Goal: Task Accomplishment & Management: Manage account settings

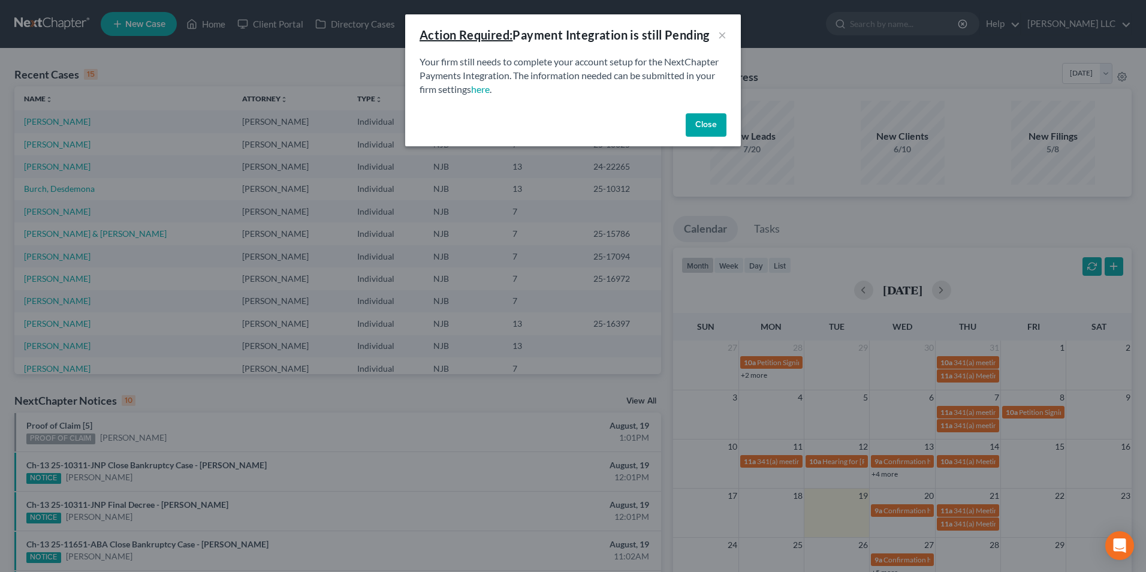
click at [708, 120] on button "Close" at bounding box center [706, 125] width 41 height 24
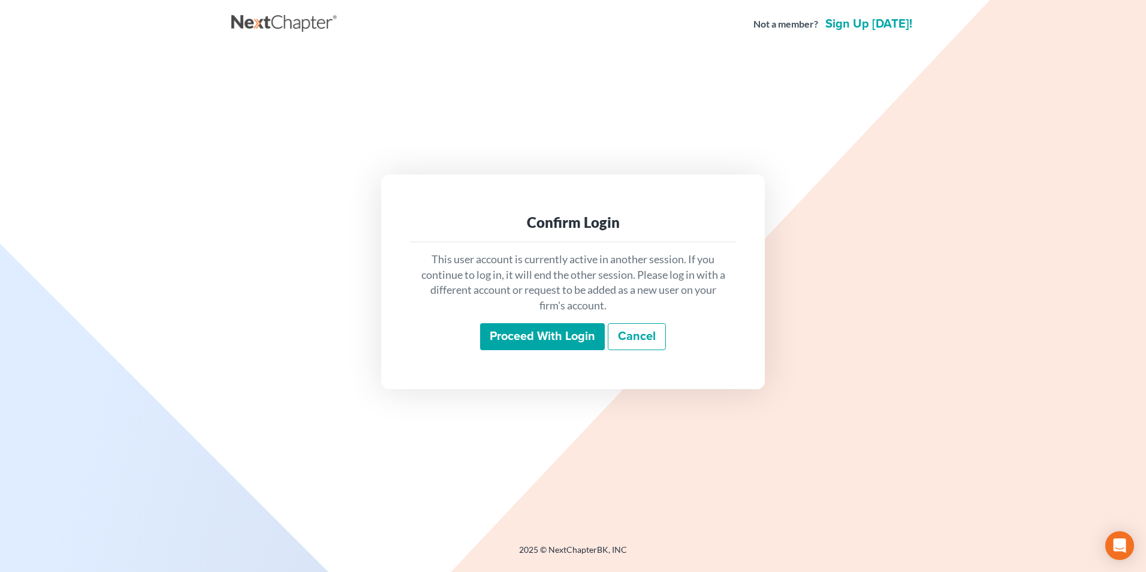
click at [551, 340] on input "Proceed with login" at bounding box center [542, 337] width 125 height 28
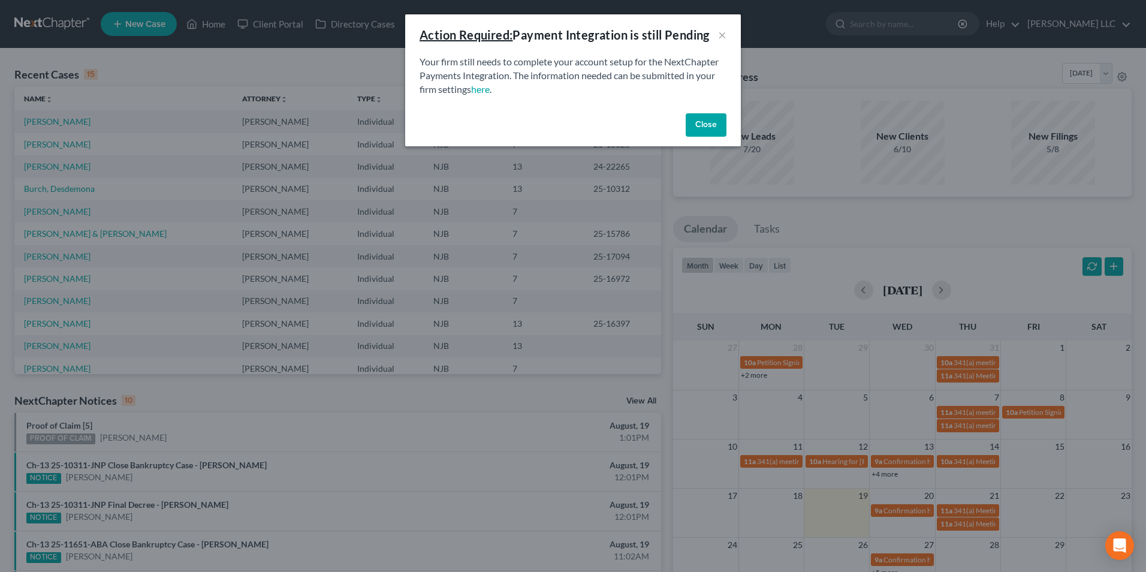
click at [707, 126] on button "Close" at bounding box center [706, 125] width 41 height 24
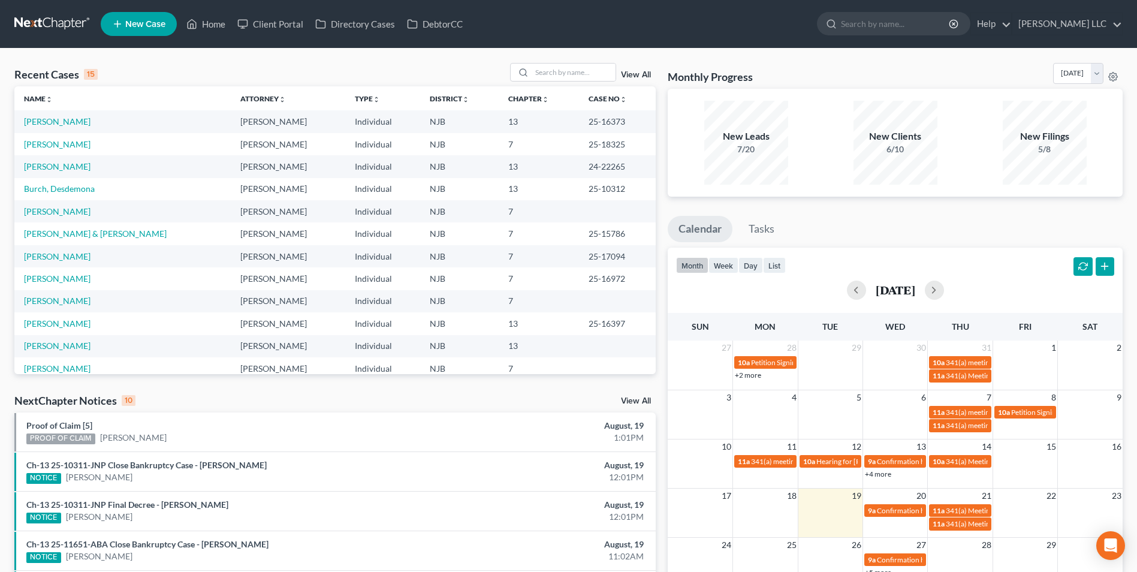
click at [633, 72] on link "View All" at bounding box center [636, 75] width 30 height 8
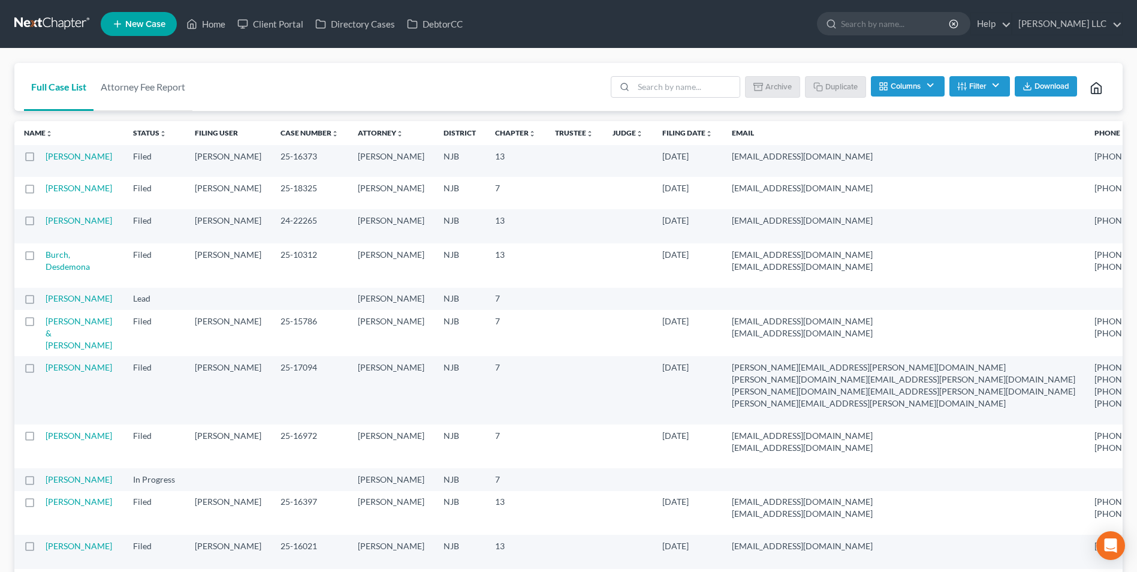
click at [1055, 83] on span "Download" at bounding box center [1051, 87] width 35 height 10
click at [56, 193] on link "[PERSON_NAME]" at bounding box center [79, 188] width 67 height 10
select select "4"
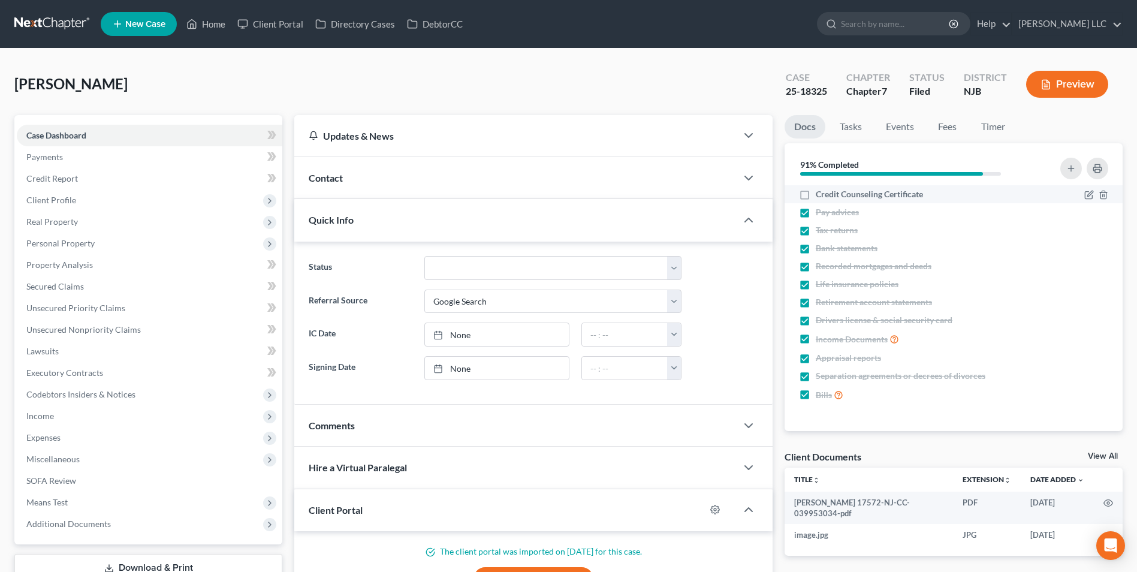
click at [816, 195] on label "Credit Counseling Certificate" at bounding box center [869, 194] width 107 height 12
click at [820, 195] on input "Credit Counseling Certificate" at bounding box center [824, 192] width 8 height 8
checkbox input "true"
click at [949, 128] on link "Fees" at bounding box center [947, 126] width 38 height 23
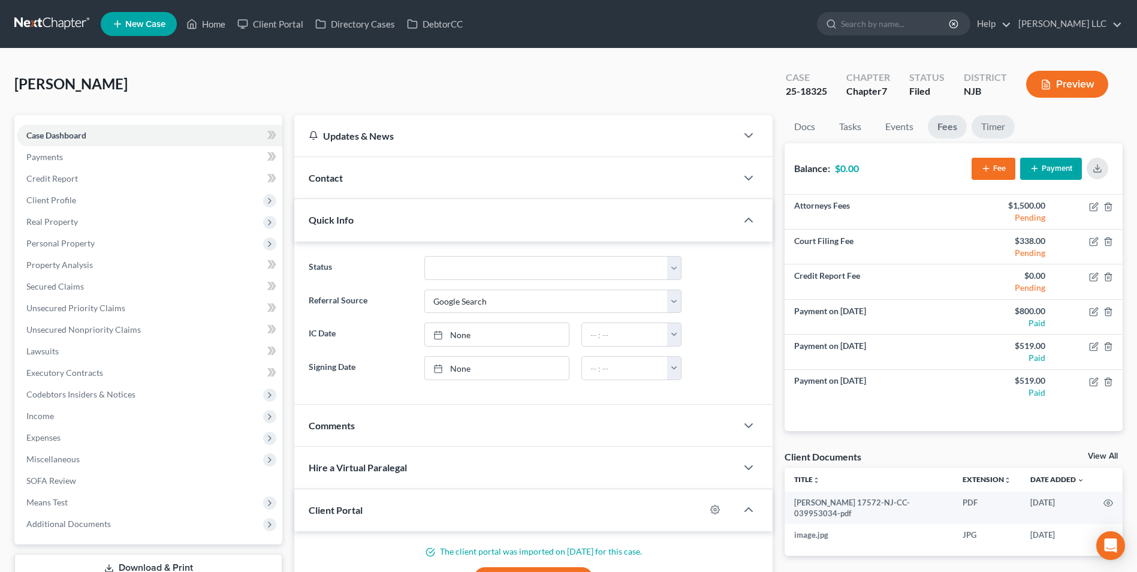
click at [1001, 130] on link "Timer" at bounding box center [992, 126] width 43 height 23
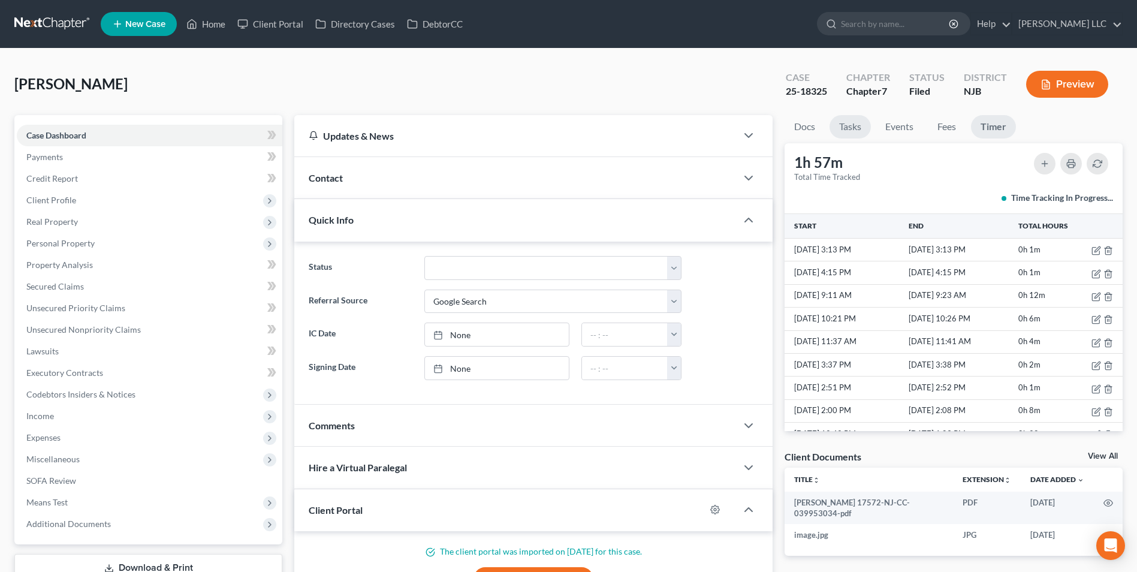
click at [856, 128] on link "Tasks" at bounding box center [849, 126] width 41 height 23
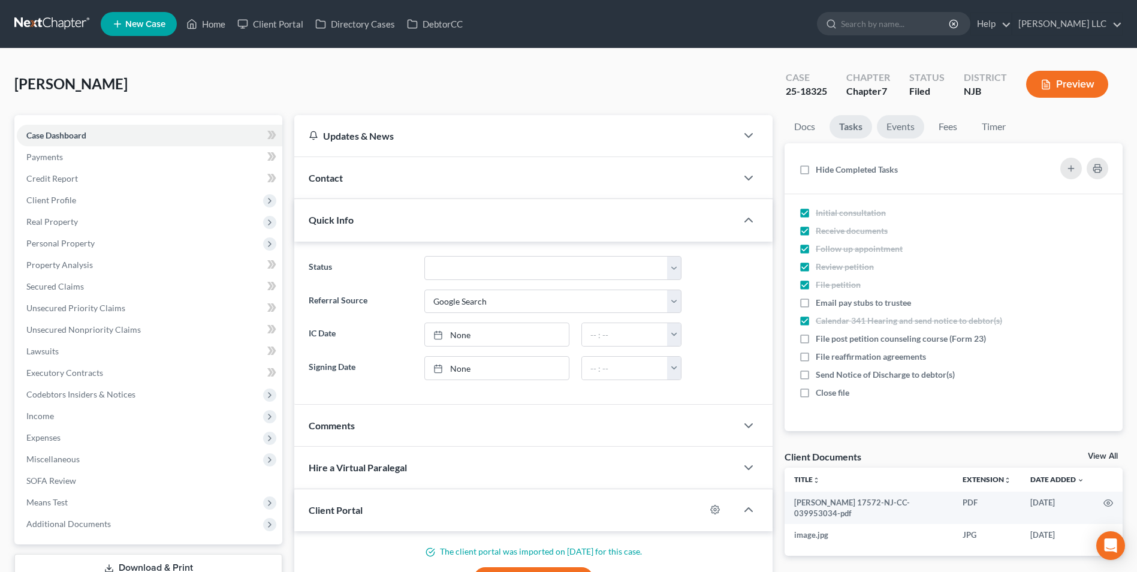
click at [896, 129] on link "Events" at bounding box center [900, 126] width 47 height 23
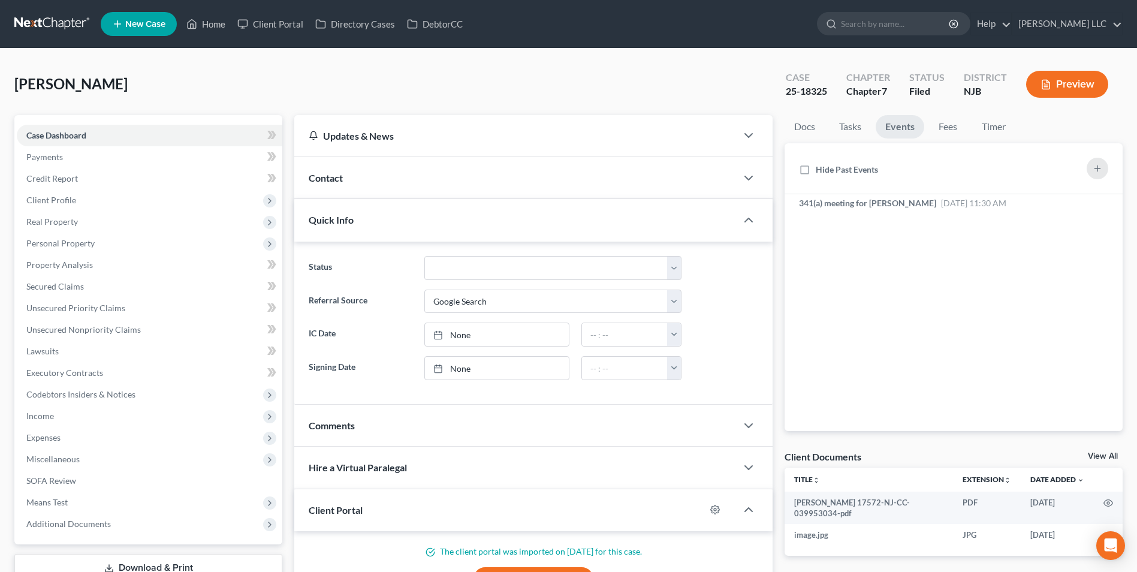
click at [379, 61] on div "Mann, Kristen Upgraded Case 25-18325 Chapter Chapter 7 Status Filed District NJ…" at bounding box center [568, 381] width 1137 height 665
click at [68, 220] on span "Real Property" at bounding box center [52, 221] width 52 height 10
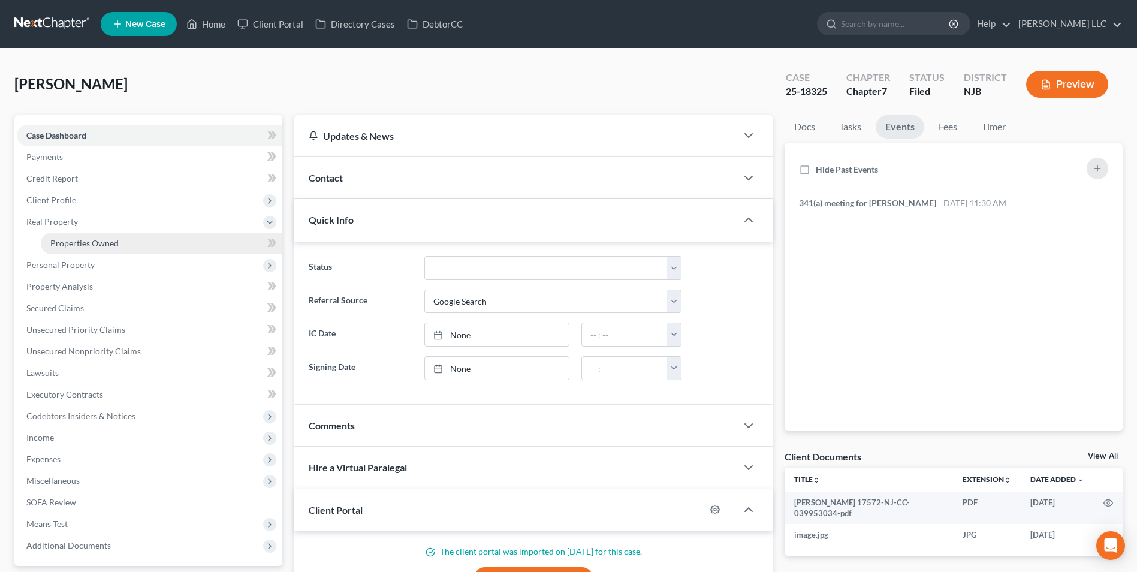
click at [76, 241] on span "Properties Owned" at bounding box center [84, 243] width 68 height 10
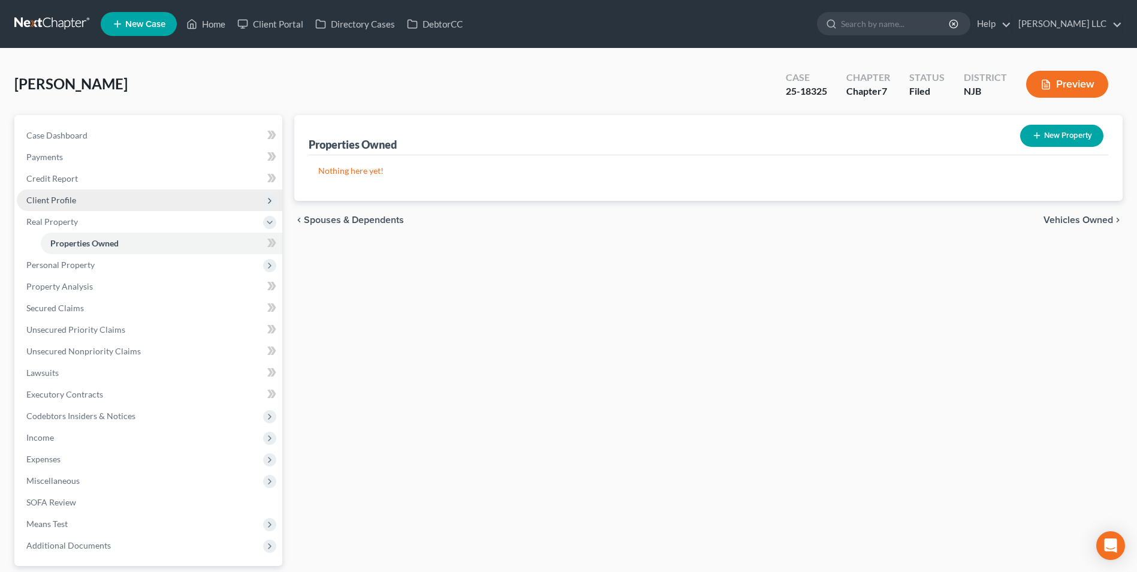
click at [73, 200] on span "Client Profile" at bounding box center [51, 200] width 50 height 10
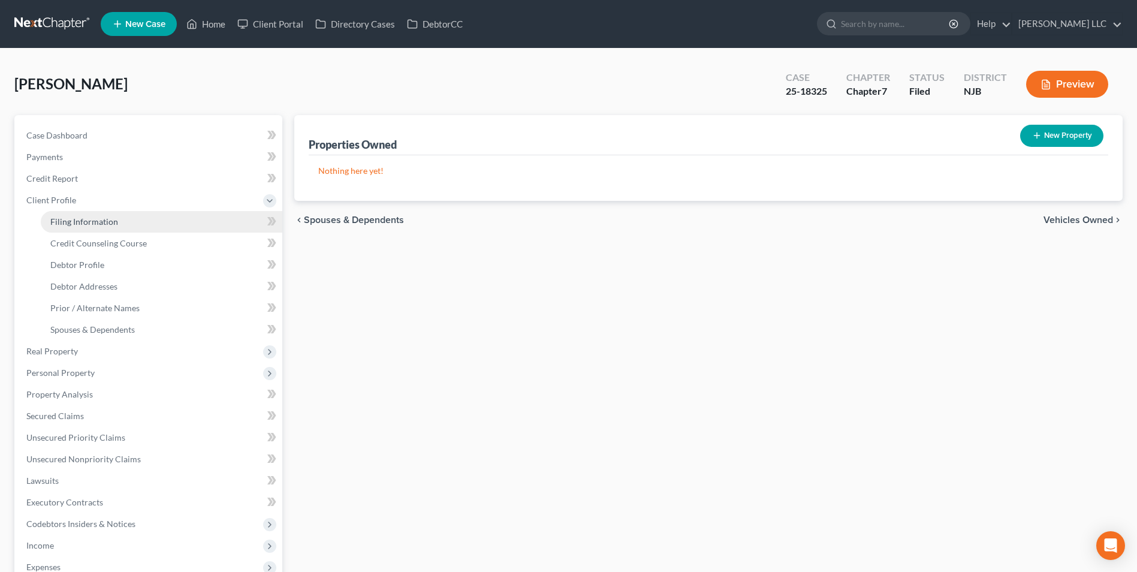
click at [77, 224] on span "Filing Information" at bounding box center [84, 221] width 68 height 10
select select "1"
select select "0"
select select "51"
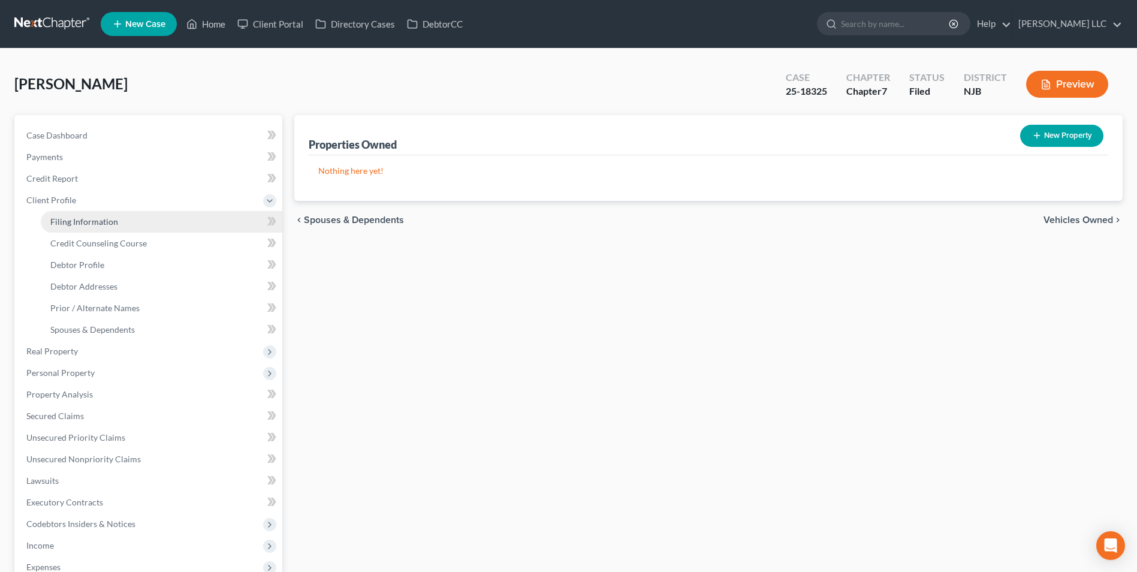
select select "0"
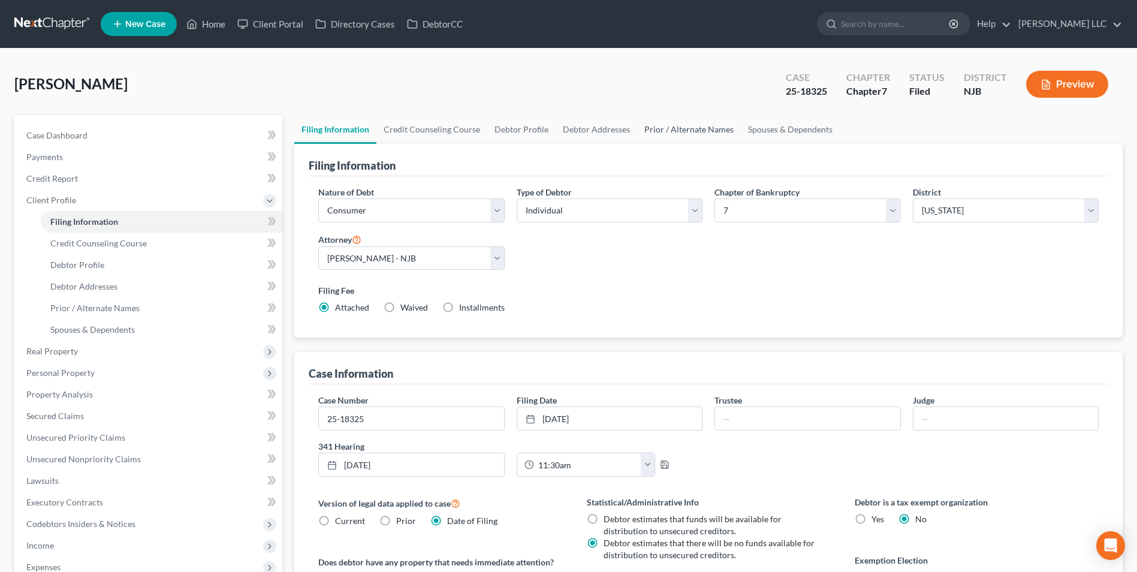
click at [693, 124] on link "Prior / Alternate Names" at bounding box center [689, 129] width 104 height 29
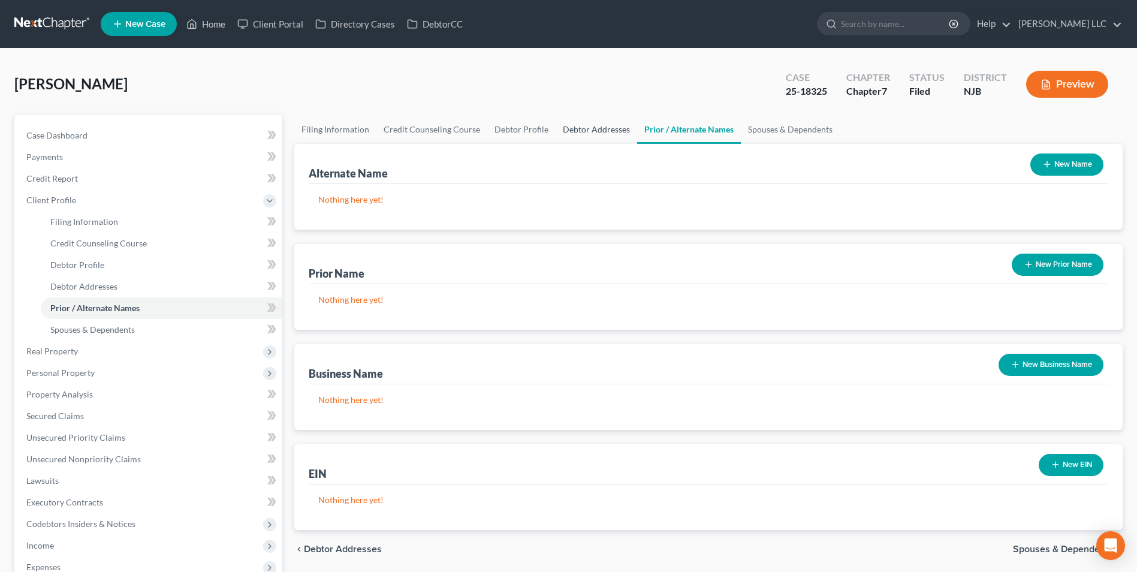
click at [588, 132] on link "Debtor Addresses" at bounding box center [597, 129] width 82 height 29
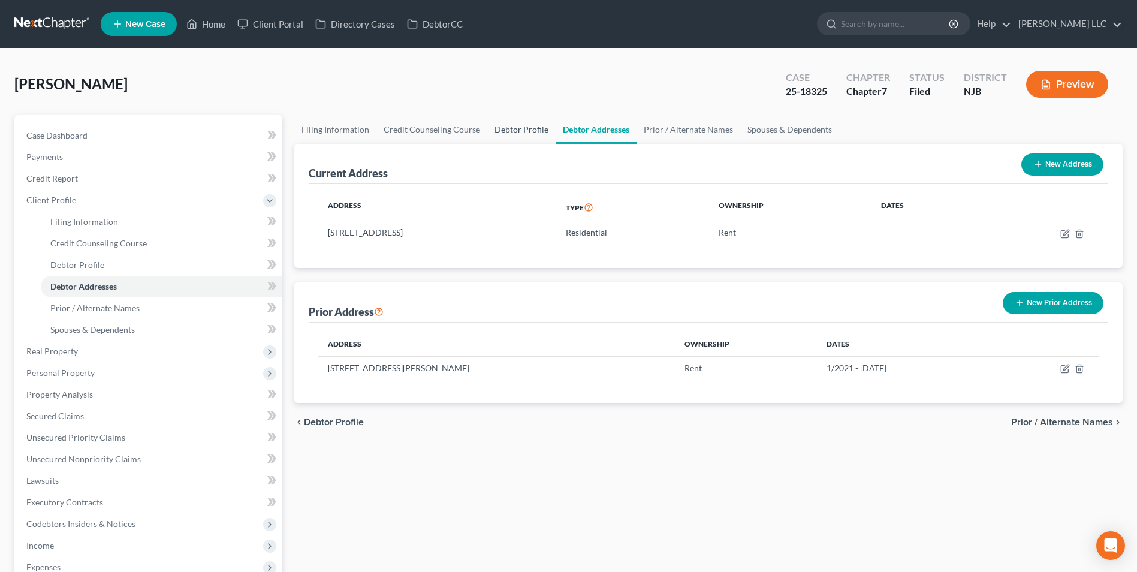
click at [508, 132] on link "Debtor Profile" at bounding box center [521, 129] width 68 height 29
select select "0"
select select "1"
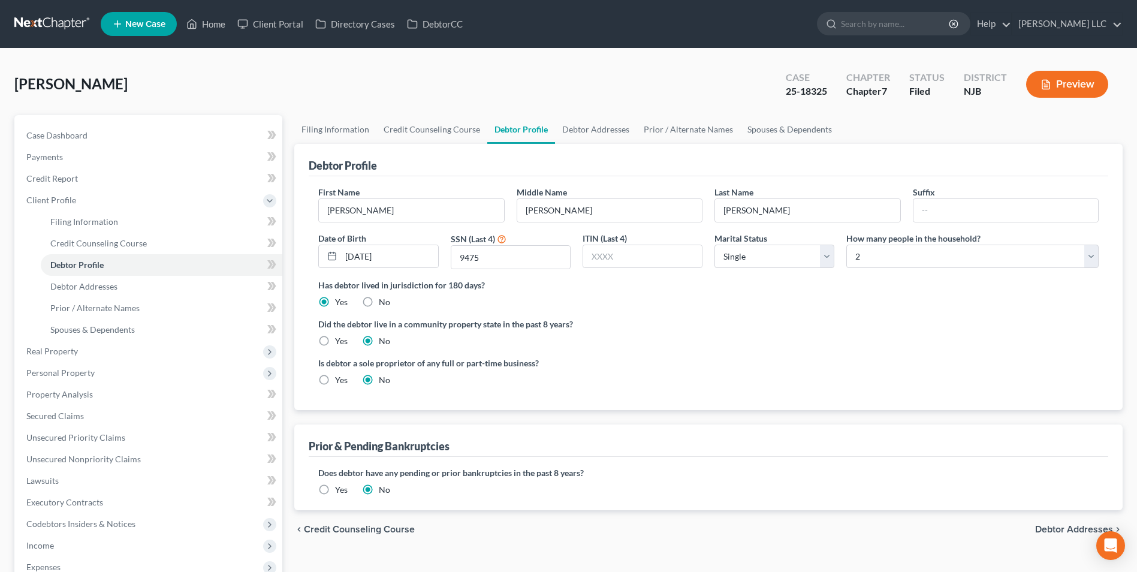
click at [41, 25] on link at bounding box center [52, 24] width 77 height 22
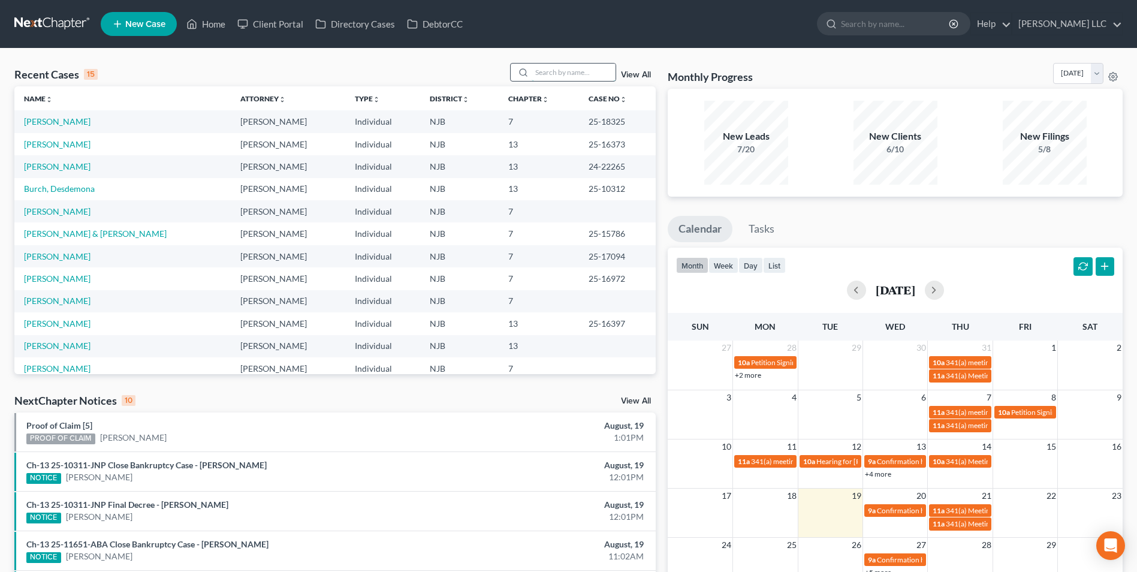
click at [553, 72] on input "search" at bounding box center [574, 72] width 84 height 17
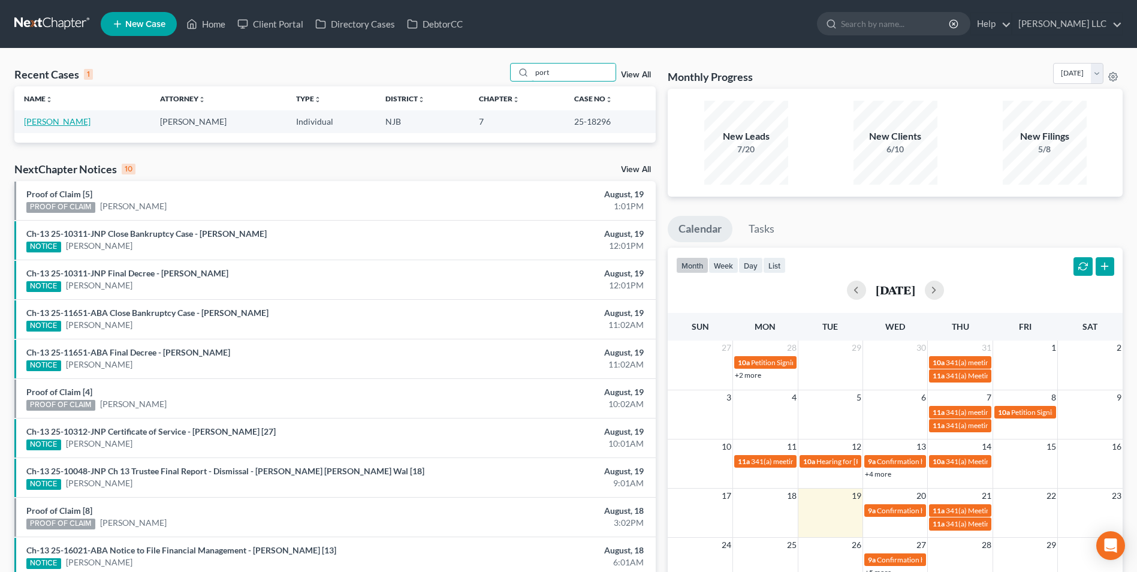
type input "port"
click at [70, 123] on link "[PERSON_NAME]" at bounding box center [57, 121] width 67 height 10
select select "4"
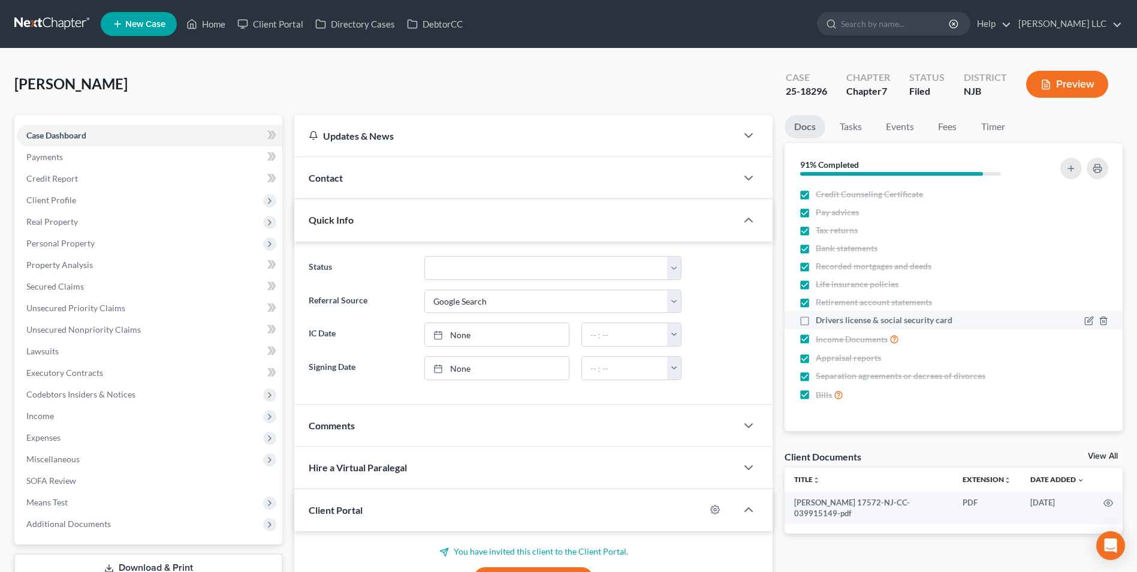
click at [816, 322] on label "Drivers license & social security card" at bounding box center [884, 320] width 137 height 12
click at [820, 322] on input "Drivers license & social security card" at bounding box center [824, 318] width 8 height 8
checkbox input "true"
click at [851, 126] on link "Tasks" at bounding box center [850, 126] width 41 height 23
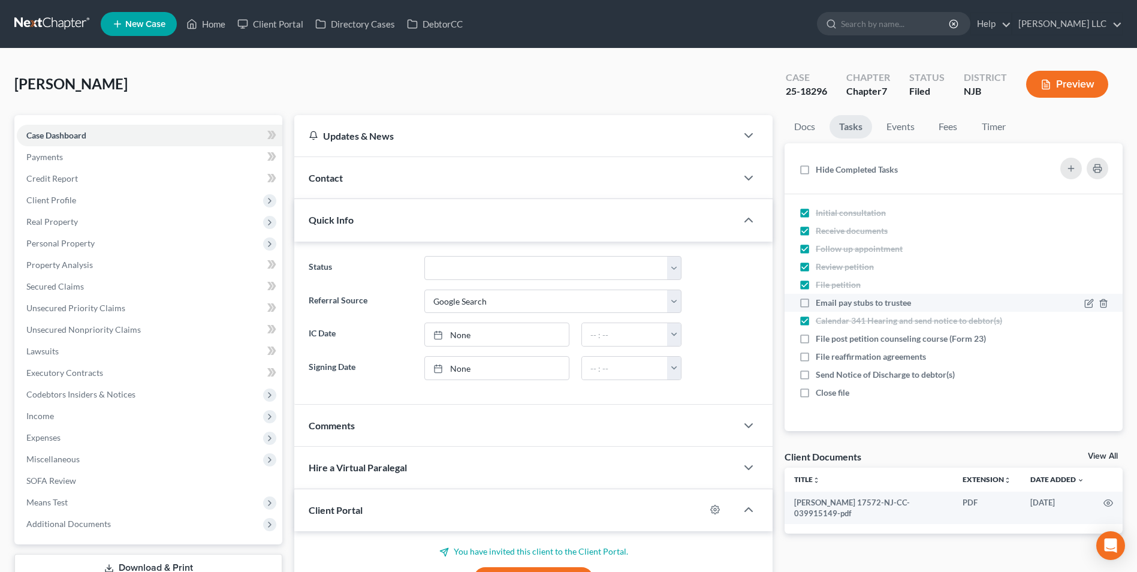
click at [816, 303] on label "Email pay stubs to trustee" at bounding box center [868, 303] width 105 height 12
click at [820, 303] on input "Email pay stubs to trustee" at bounding box center [824, 301] width 8 height 8
checkbox input "true"
click at [905, 126] on link "Events" at bounding box center [900, 126] width 47 height 23
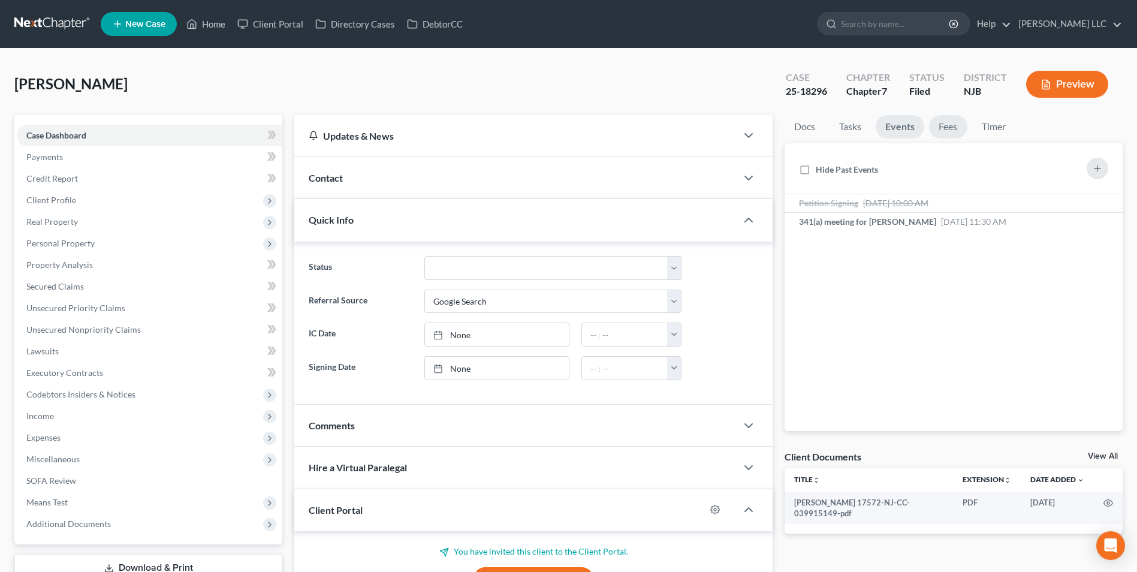
click at [958, 131] on link "Fees" at bounding box center [948, 126] width 38 height 23
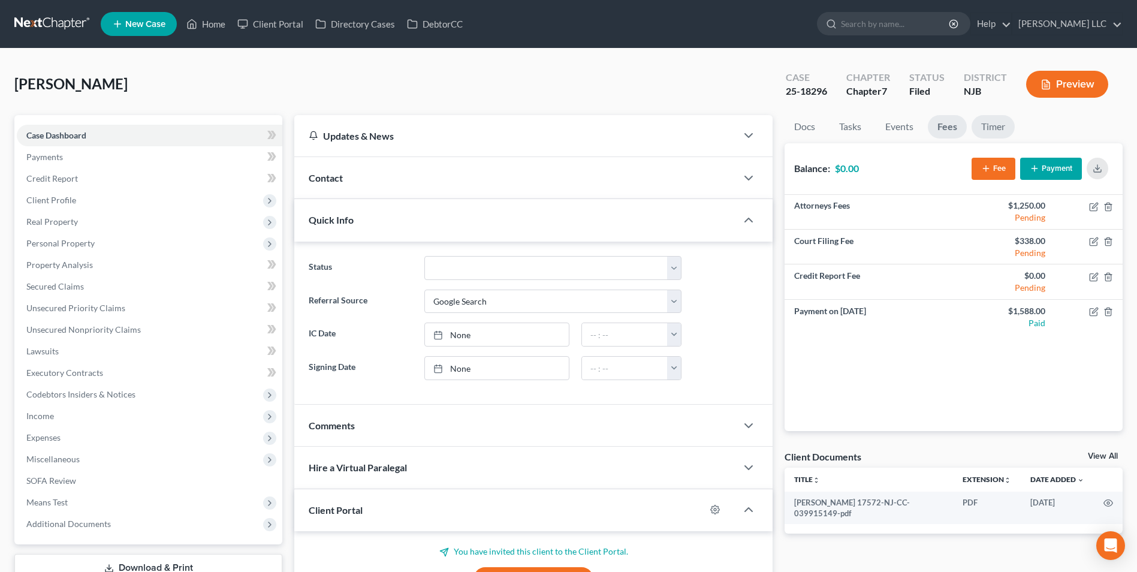
click at [994, 127] on link "Timer" at bounding box center [992, 126] width 43 height 23
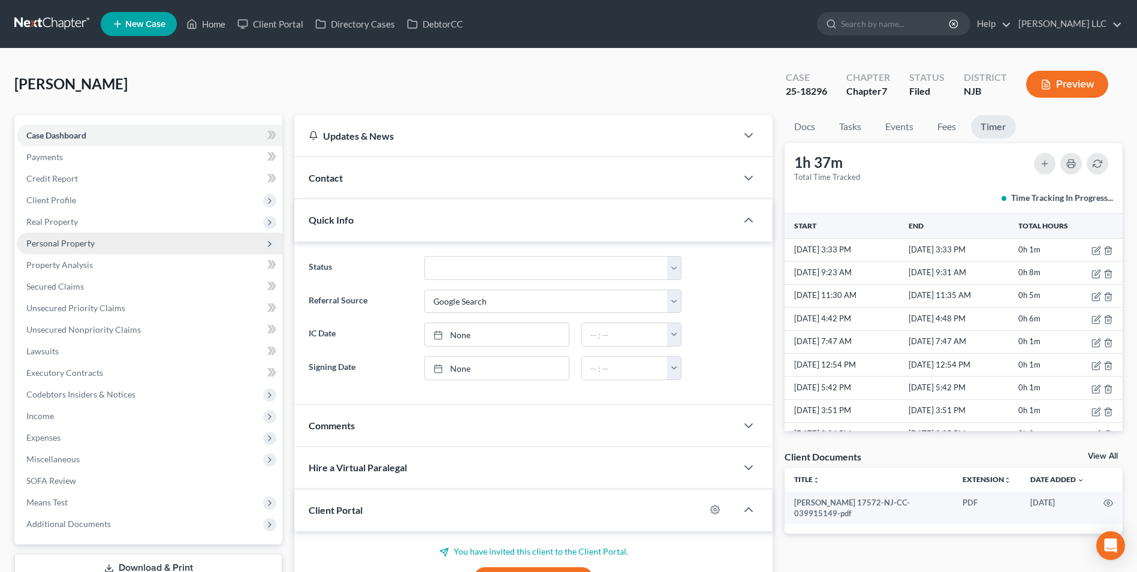
click at [75, 242] on span "Personal Property" at bounding box center [60, 243] width 68 height 10
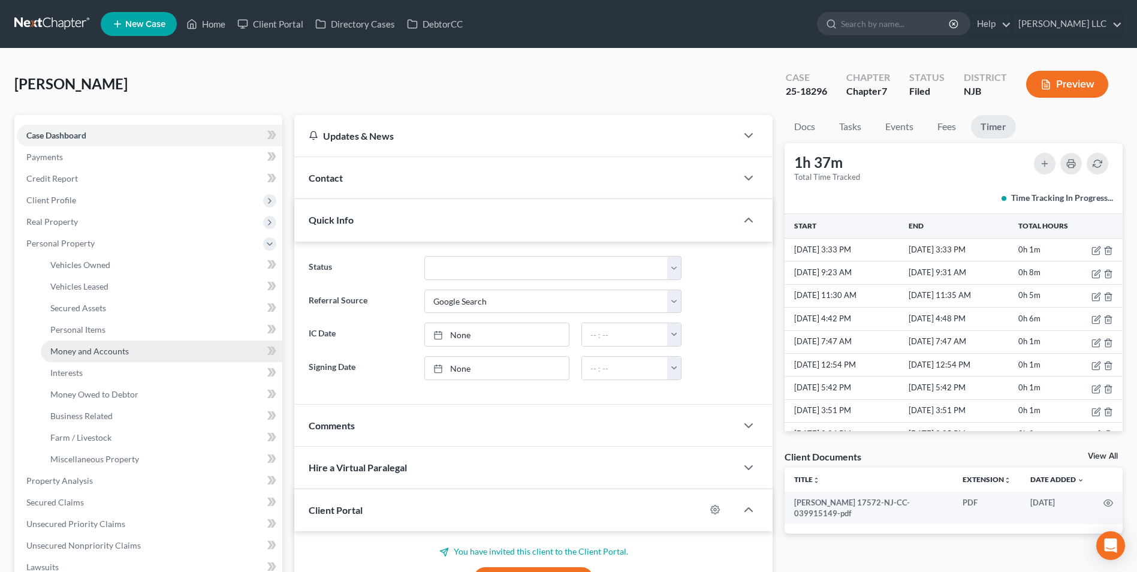
click at [90, 351] on span "Money and Accounts" at bounding box center [89, 351] width 79 height 10
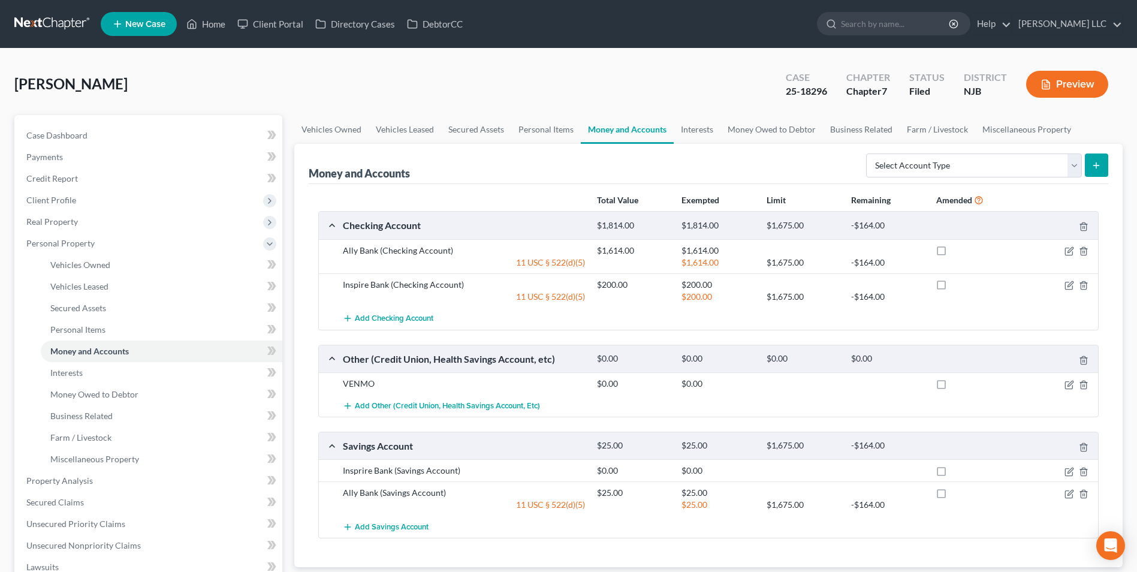
click at [46, 24] on link at bounding box center [52, 24] width 77 height 22
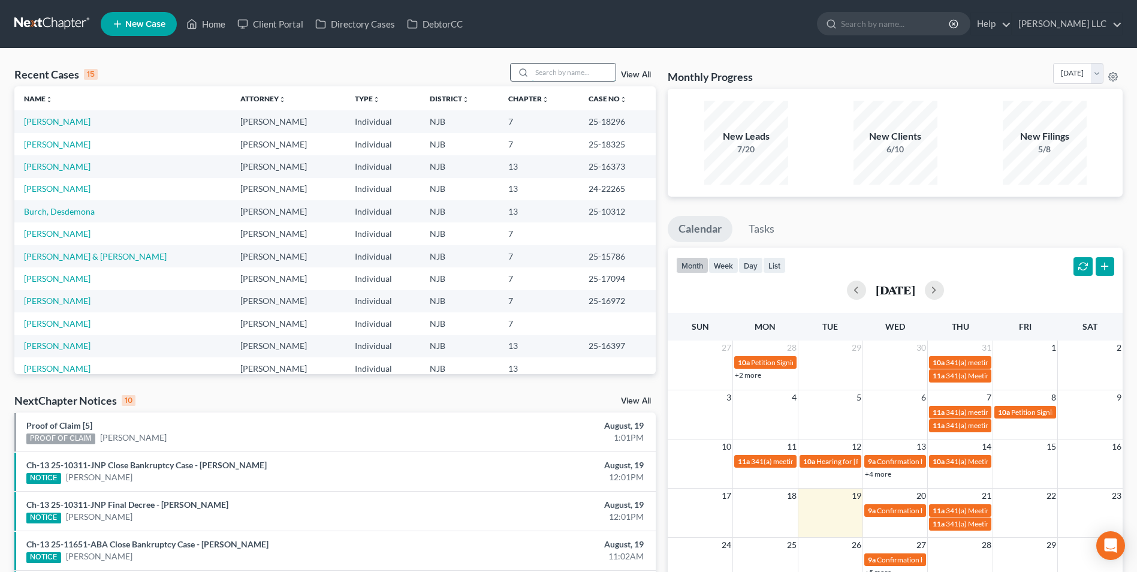
click at [575, 74] on input "search" at bounding box center [574, 72] width 84 height 17
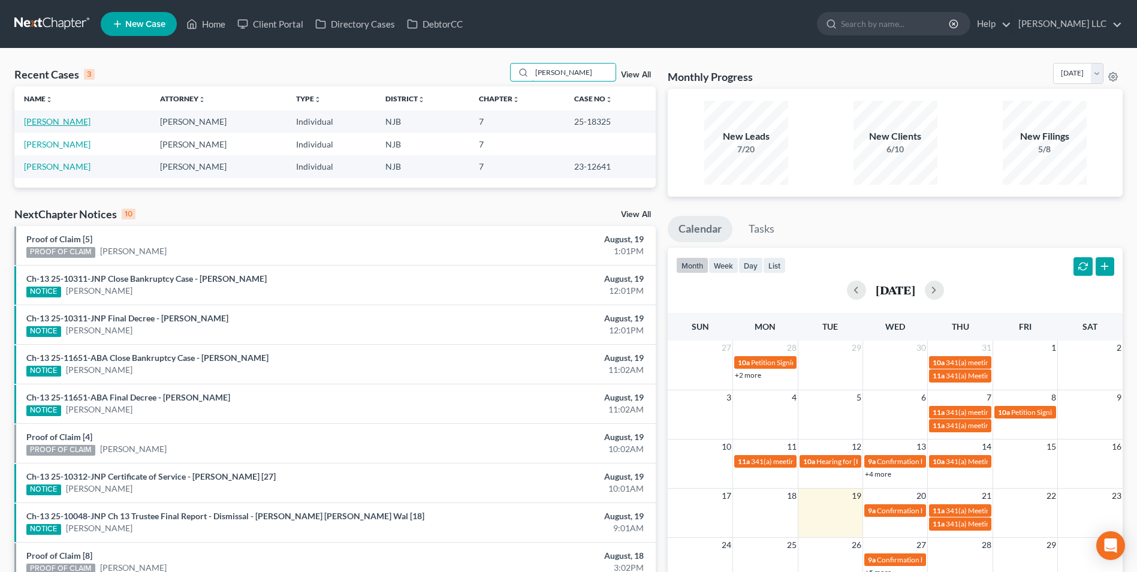
type input "mann"
click at [47, 124] on link "[PERSON_NAME]" at bounding box center [57, 121] width 67 height 10
select select "4"
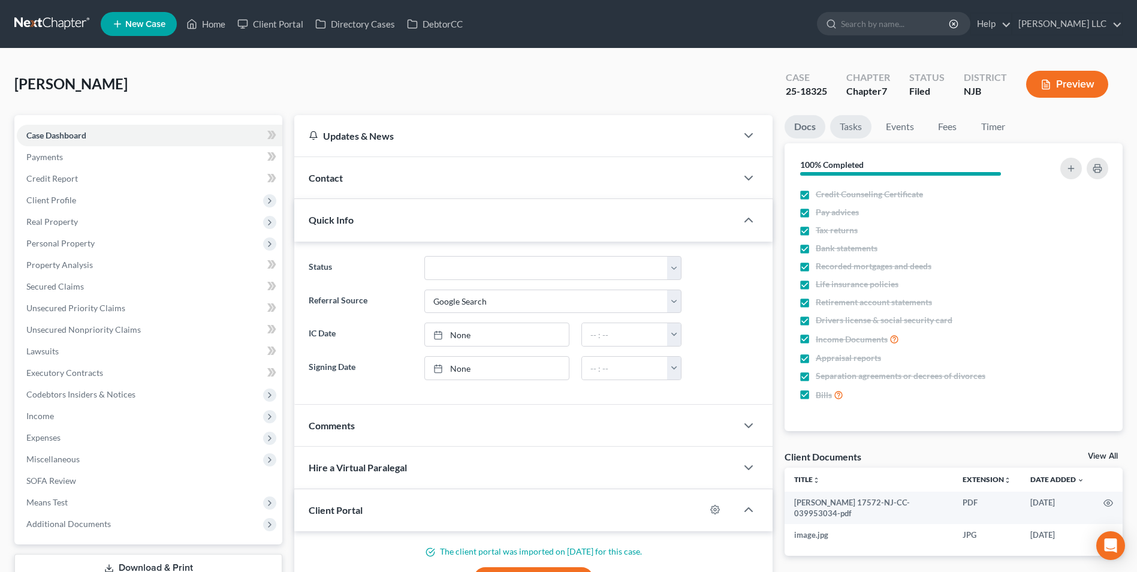
click at [855, 130] on link "Tasks" at bounding box center [850, 126] width 41 height 23
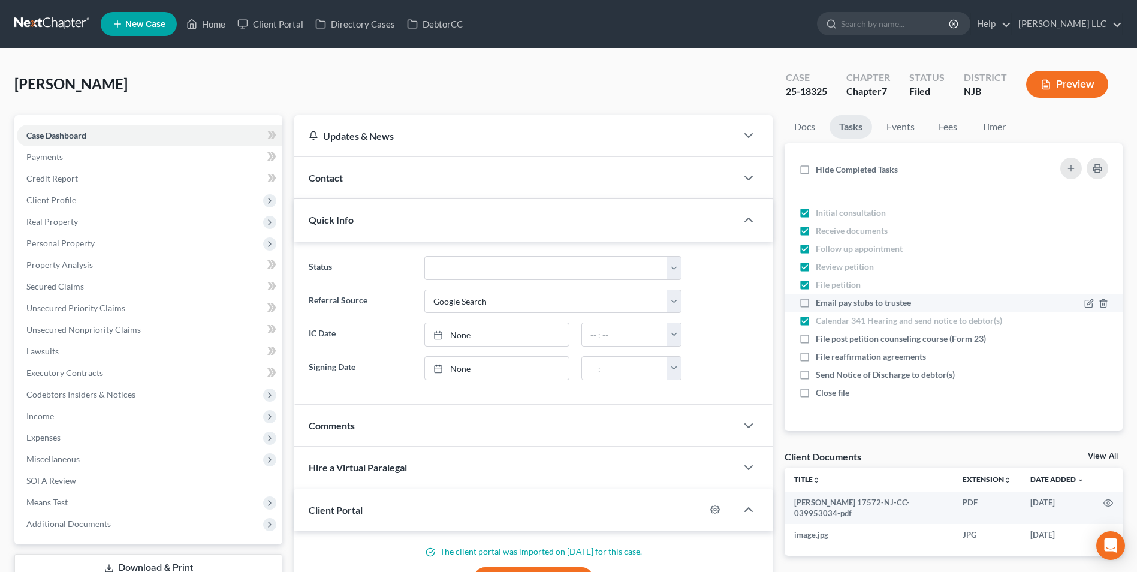
click at [816, 303] on label "Email pay stubs to trustee" at bounding box center [868, 303] width 105 height 12
click at [820, 303] on input "Email pay stubs to trustee" at bounding box center [824, 301] width 8 height 8
checkbox input "true"
click at [732, 376] on div at bounding box center [725, 368] width 77 height 24
click at [54, 14] on link at bounding box center [52, 24] width 77 height 22
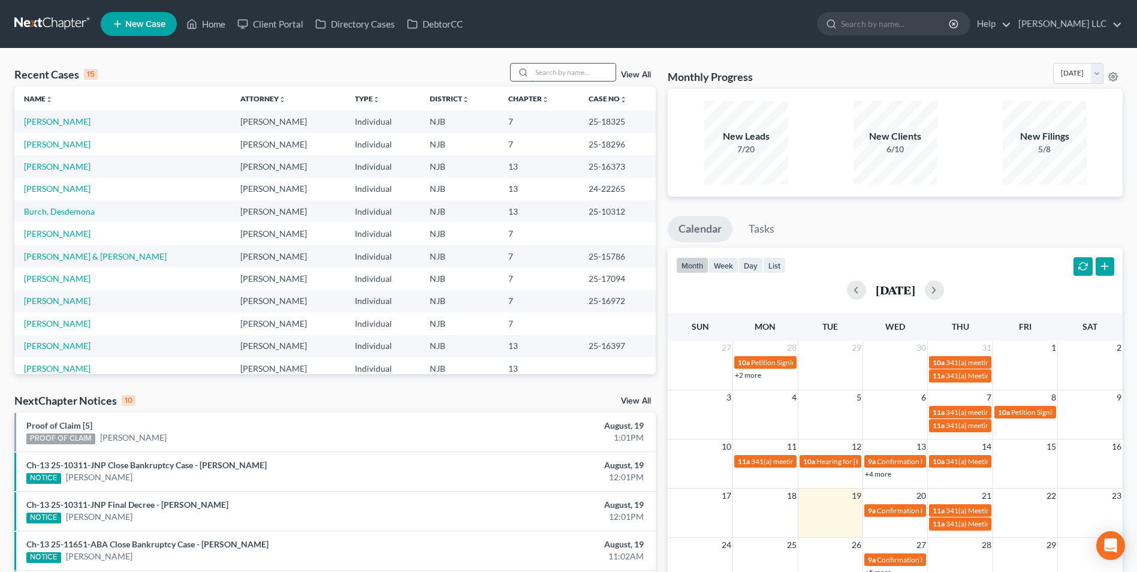
click at [558, 72] on input "search" at bounding box center [574, 72] width 84 height 17
type input "[PERSON_NAME]"
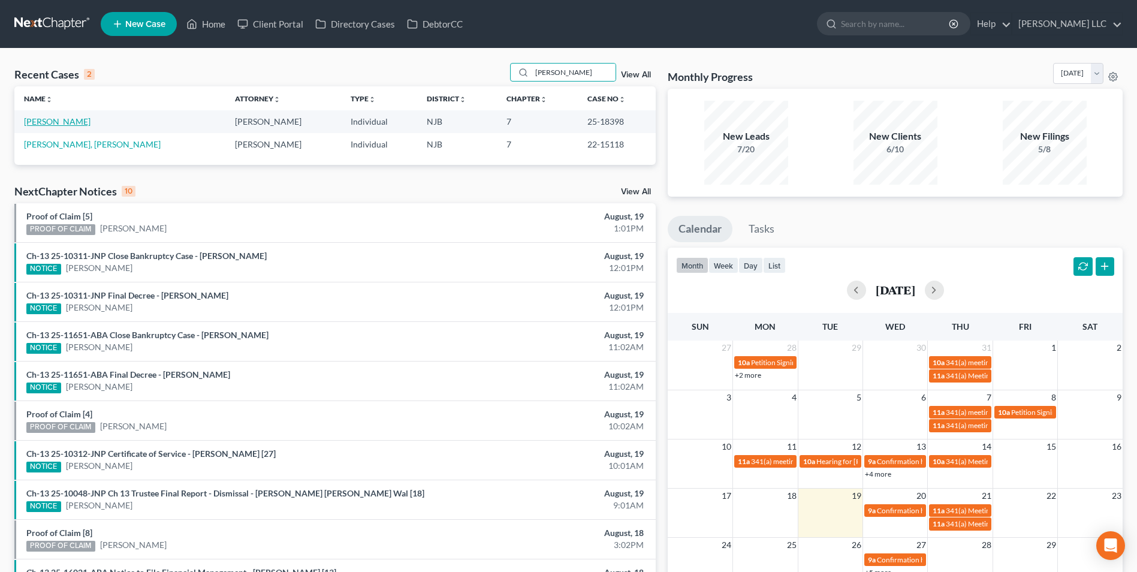
click at [62, 122] on link "[PERSON_NAME]" at bounding box center [57, 121] width 67 height 10
select select "6"
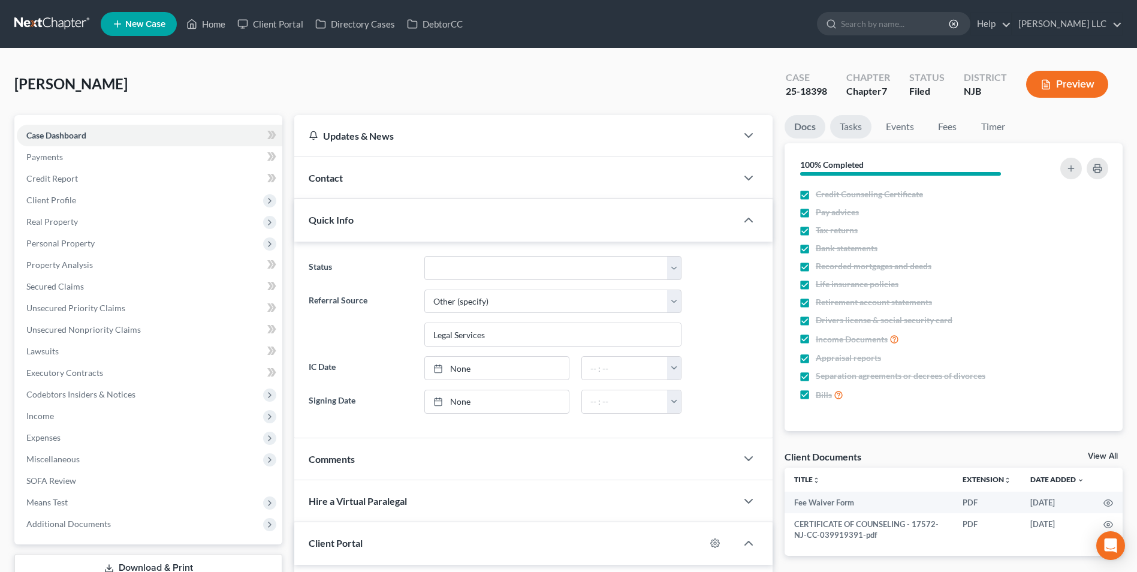
click at [853, 128] on link "Tasks" at bounding box center [850, 126] width 41 height 23
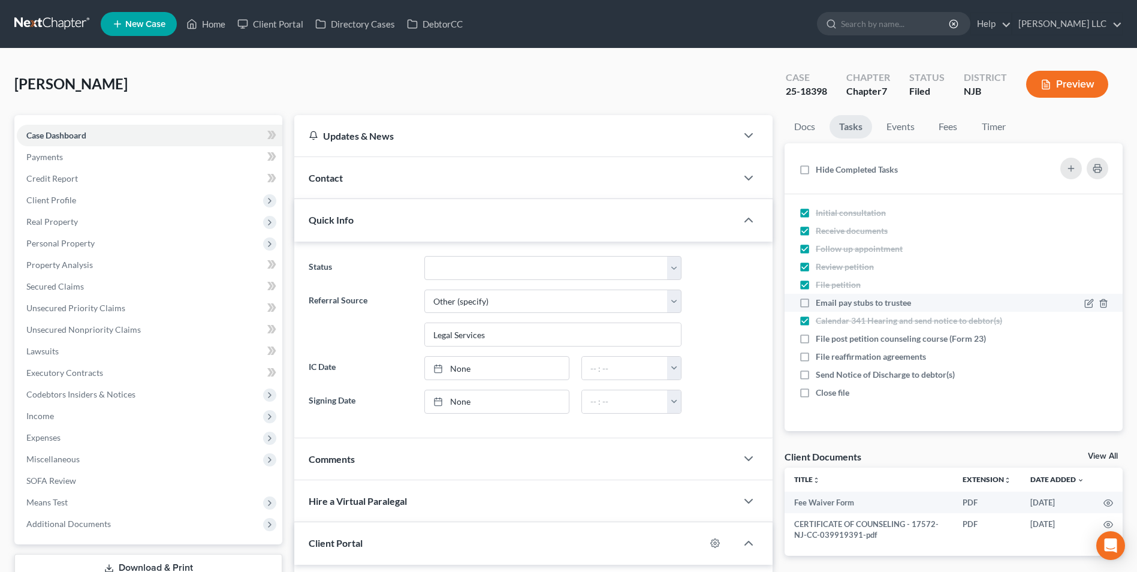
click at [816, 301] on label "Email pay stubs to trustee" at bounding box center [868, 303] width 105 height 12
click at [820, 301] on input "Email pay stubs to trustee" at bounding box center [824, 301] width 8 height 8
checkbox input "true"
click at [898, 127] on link "Events" at bounding box center [900, 126] width 47 height 23
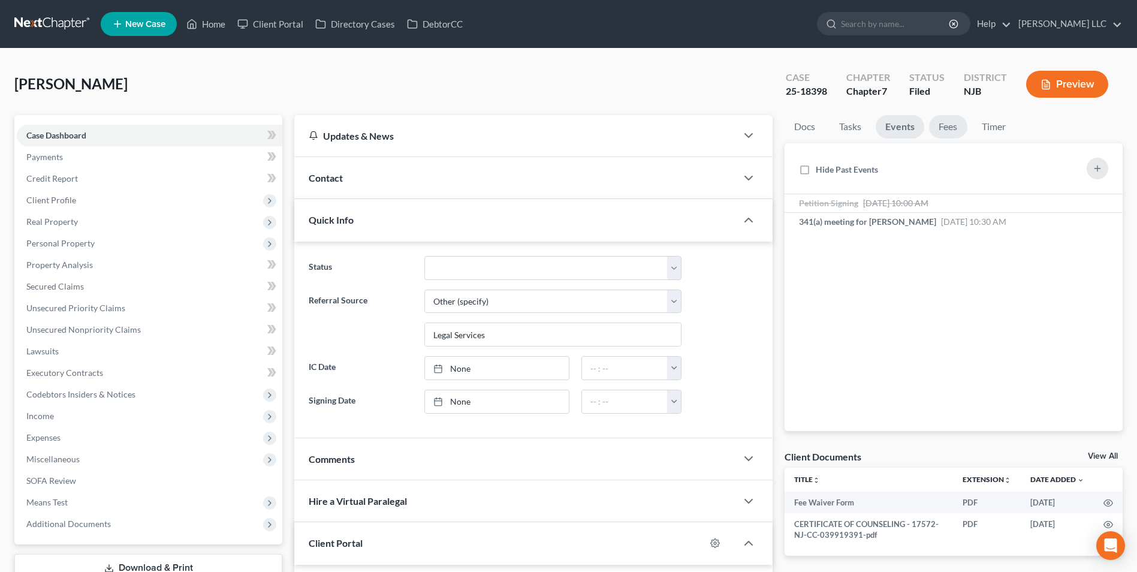
click at [950, 129] on link "Fees" at bounding box center [948, 126] width 38 height 23
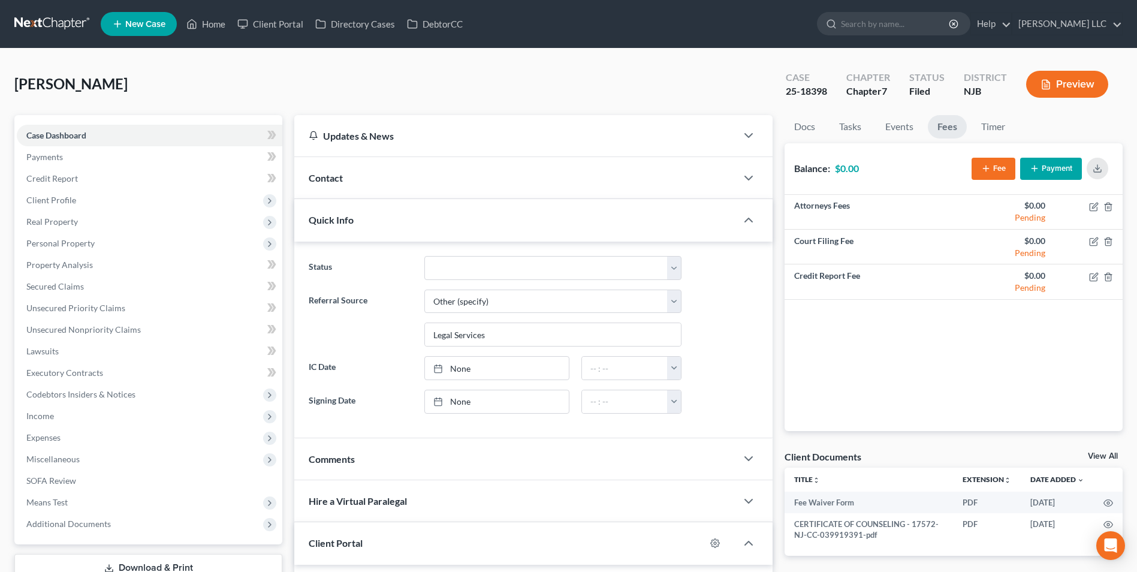
click at [47, 25] on link at bounding box center [52, 24] width 77 height 22
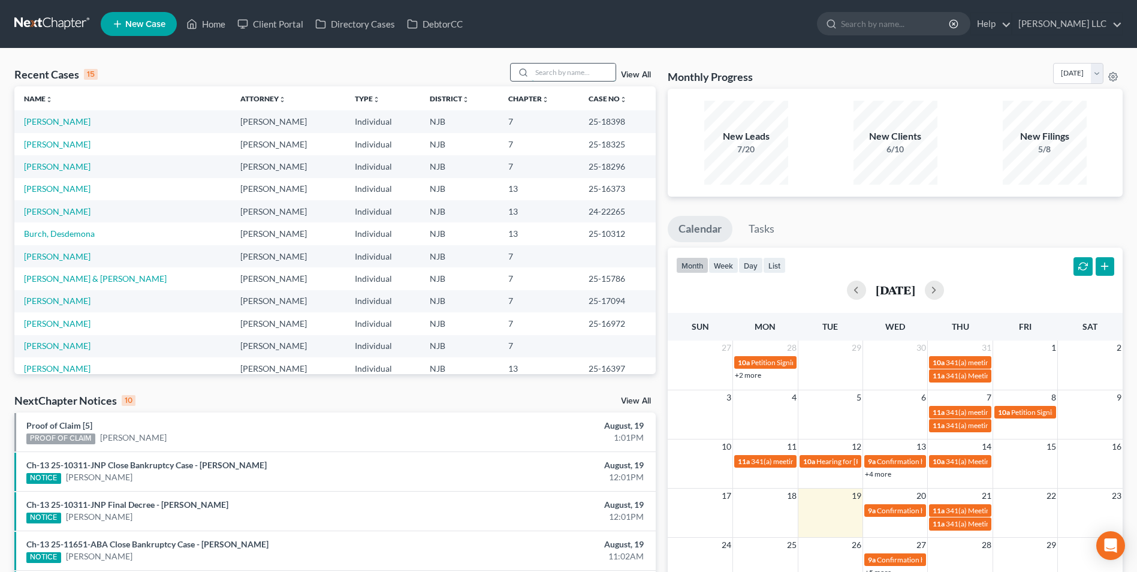
click at [568, 77] on input "search" at bounding box center [574, 72] width 84 height 17
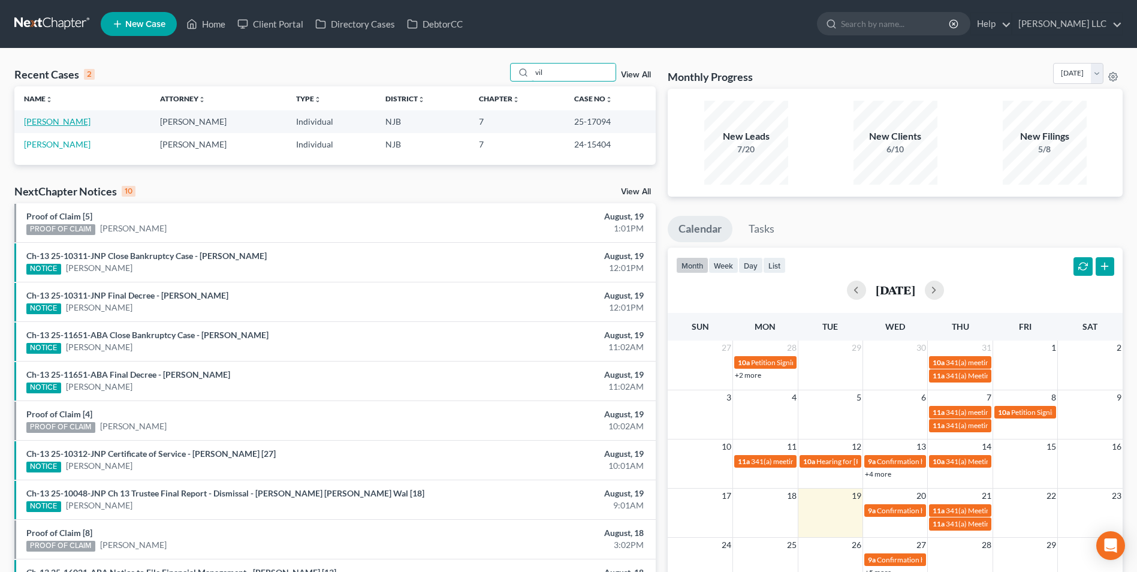
type input "vil"
click at [50, 121] on link "[PERSON_NAME]" at bounding box center [57, 121] width 67 height 10
select select "0"
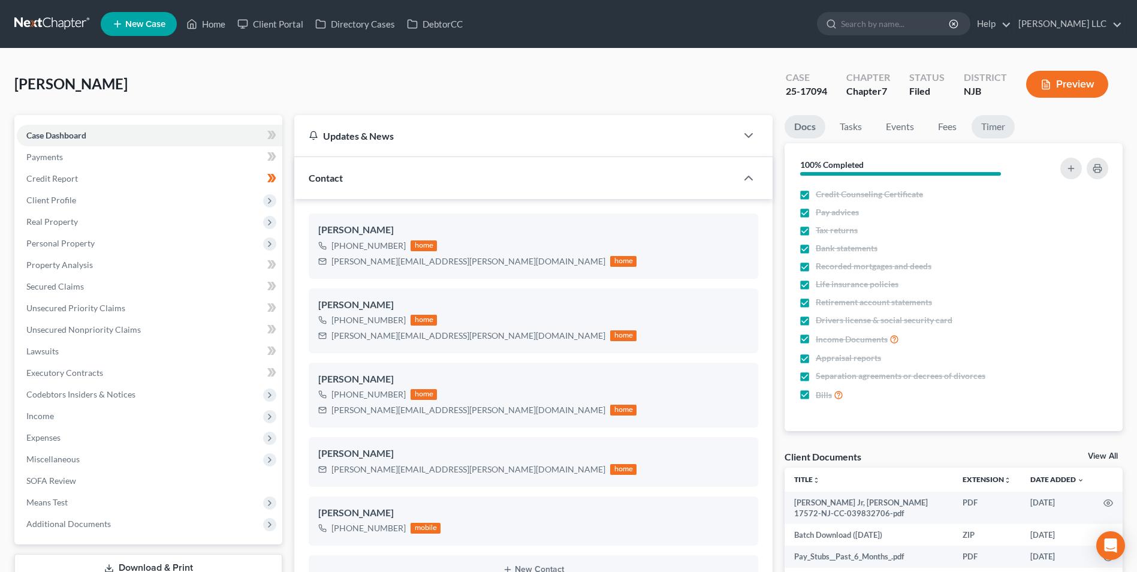
click at [994, 127] on link "Timer" at bounding box center [992, 126] width 43 height 23
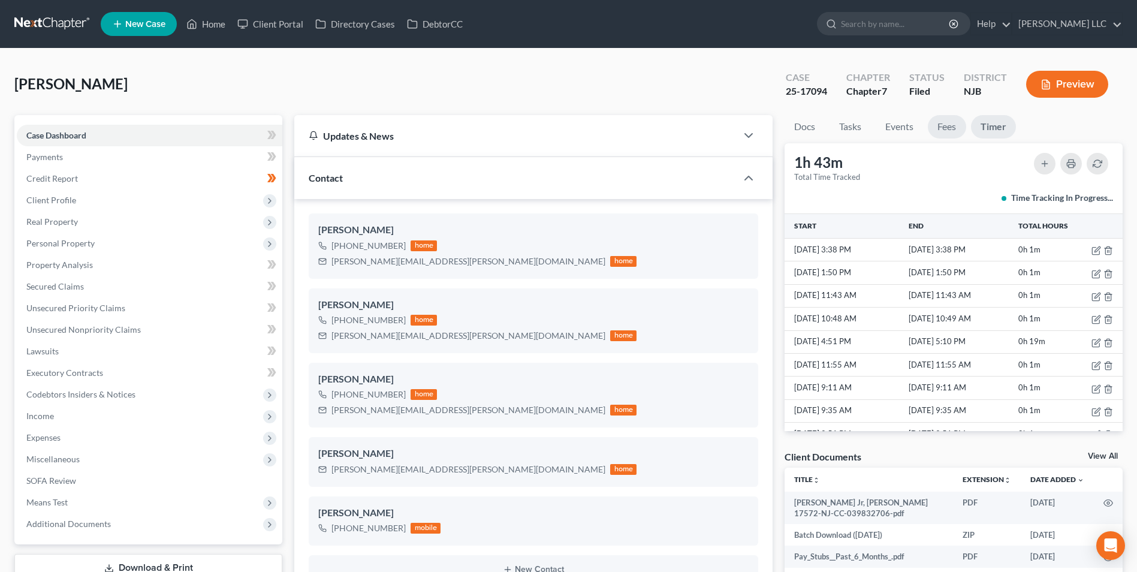
click at [950, 128] on link "Fees" at bounding box center [947, 126] width 38 height 23
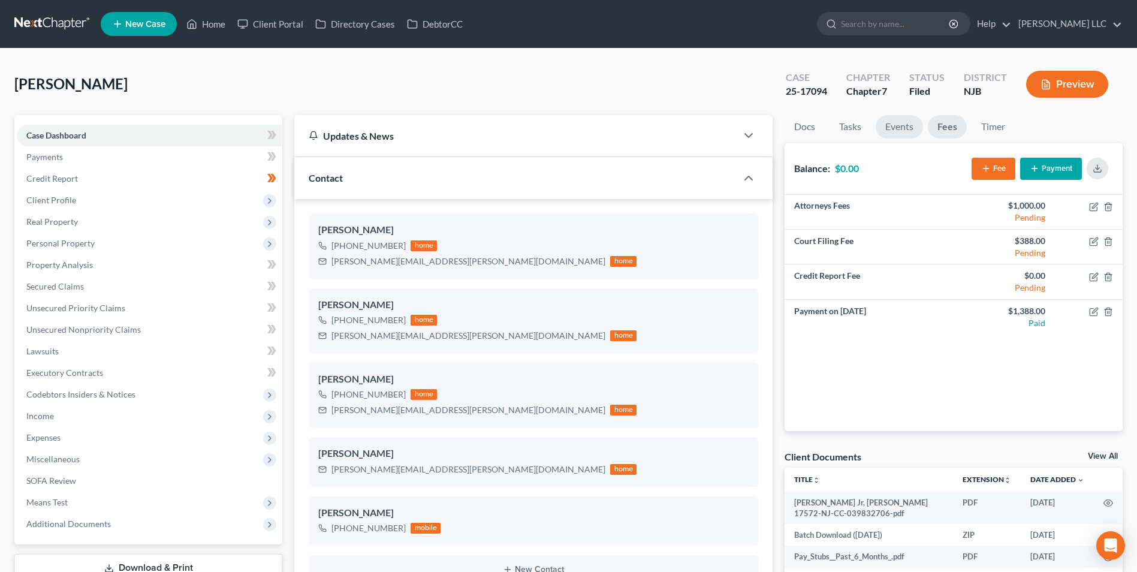
click at [896, 126] on link "Events" at bounding box center [899, 126] width 47 height 23
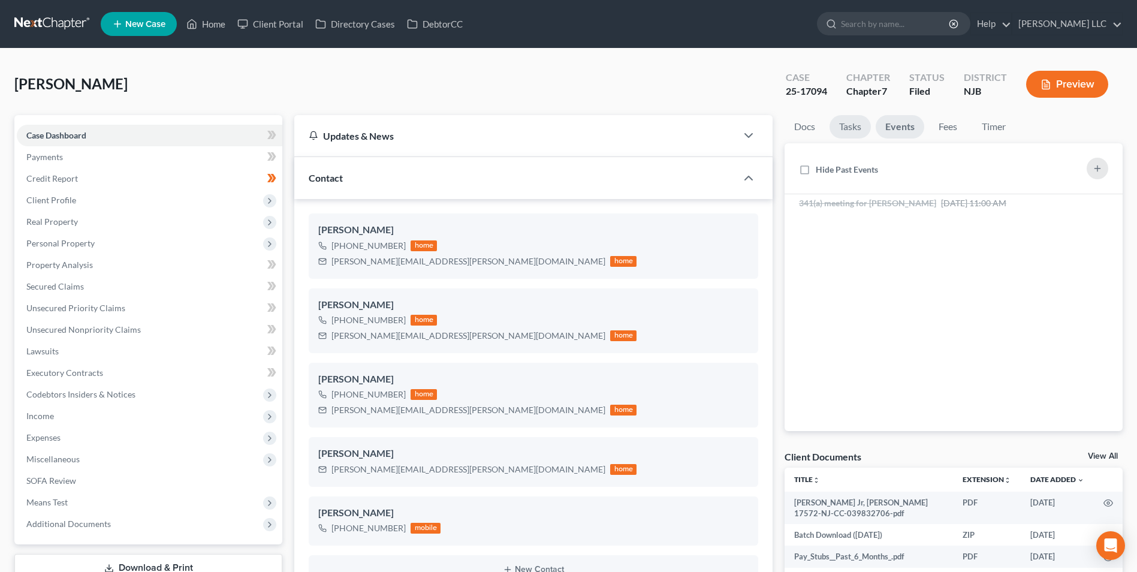
click at [849, 125] on link "Tasks" at bounding box center [849, 126] width 41 height 23
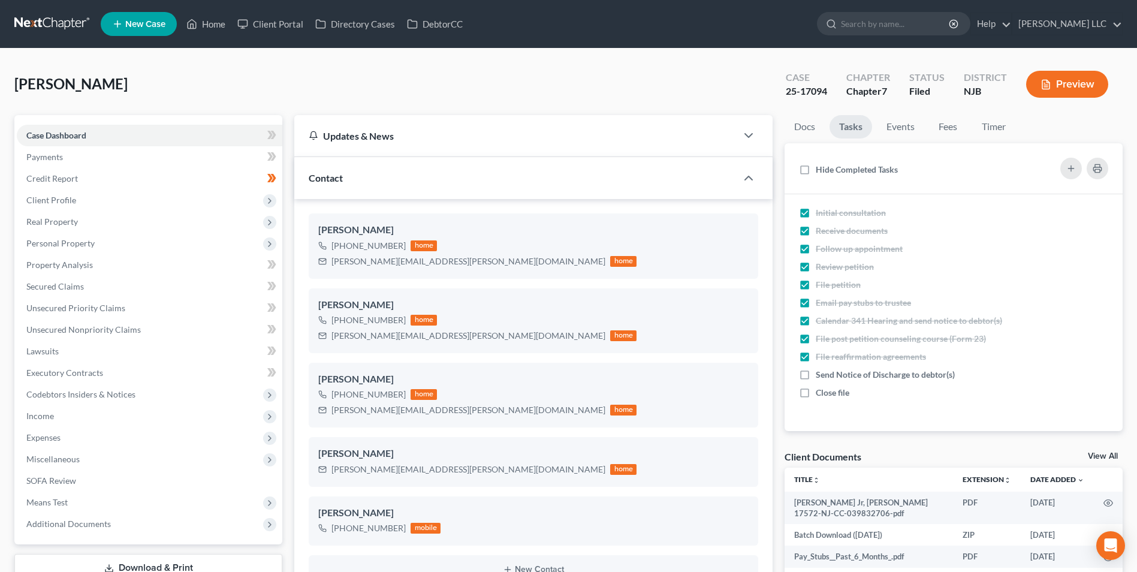
click at [1093, 455] on link "View All" at bounding box center [1103, 456] width 30 height 8
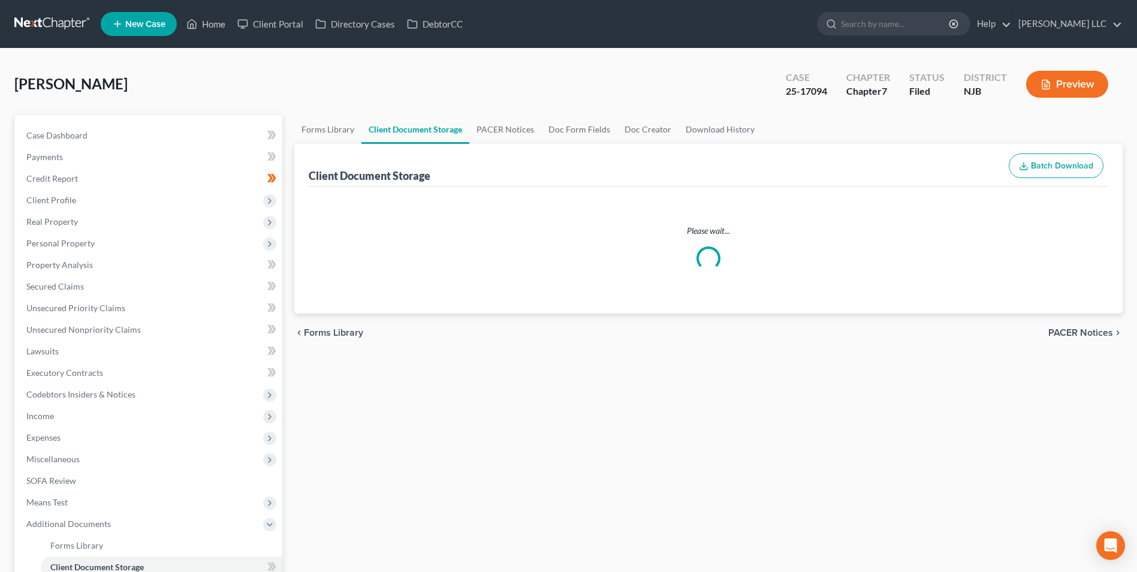
select select "9"
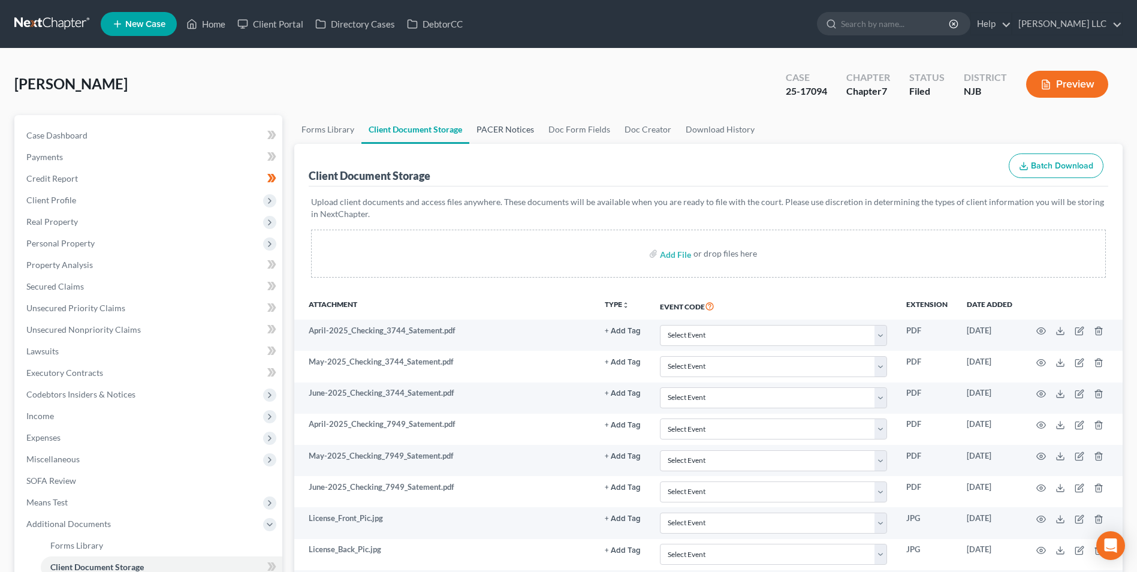
click at [503, 126] on link "PACER Notices" at bounding box center [505, 129] width 72 height 29
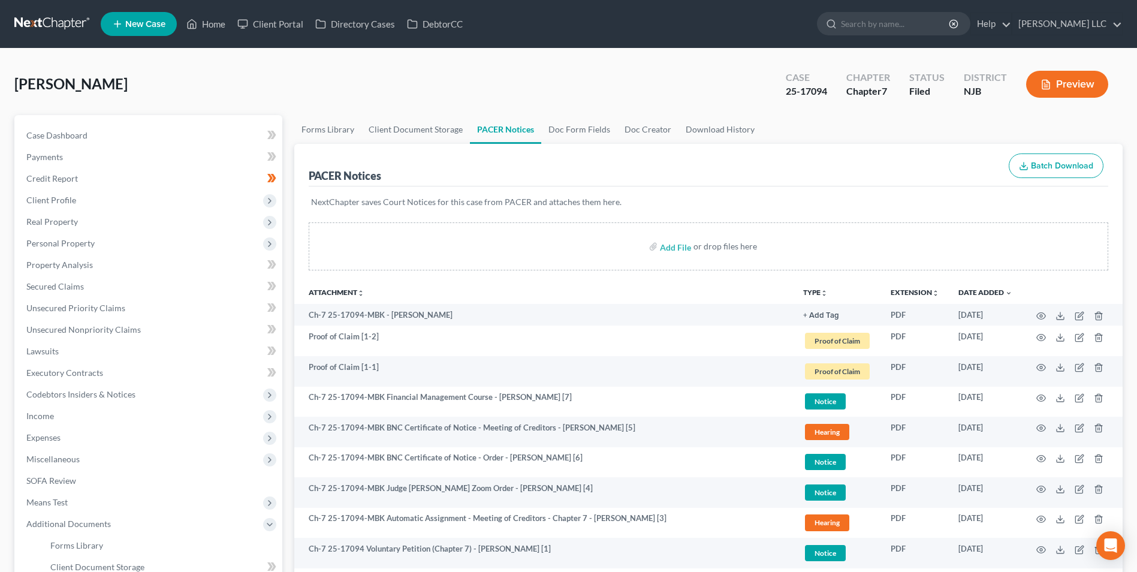
click at [55, 22] on link at bounding box center [52, 24] width 77 height 22
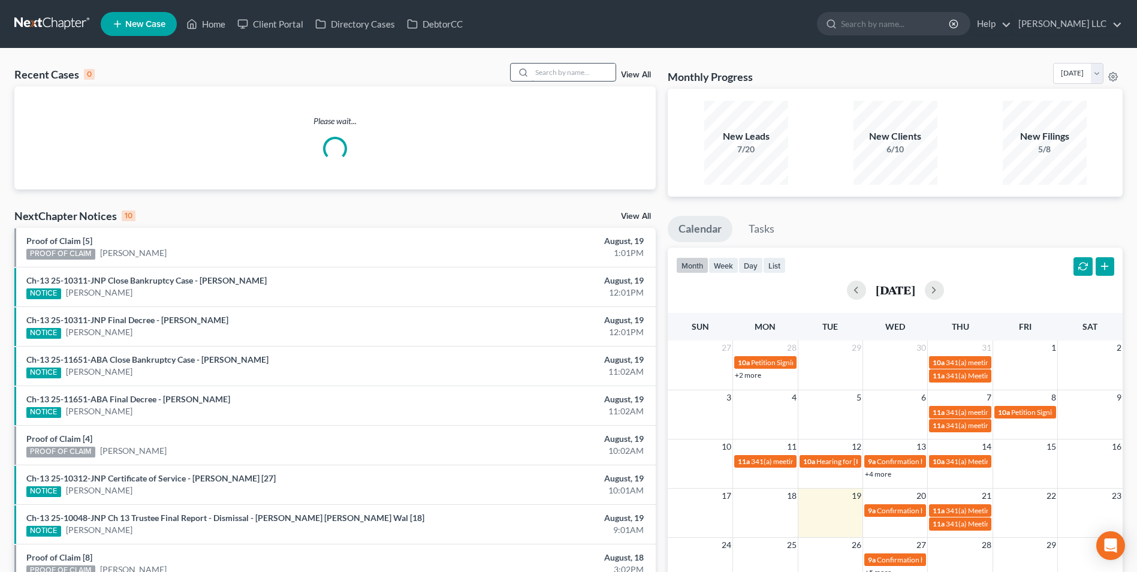
click at [571, 74] on input "search" at bounding box center [574, 72] width 84 height 17
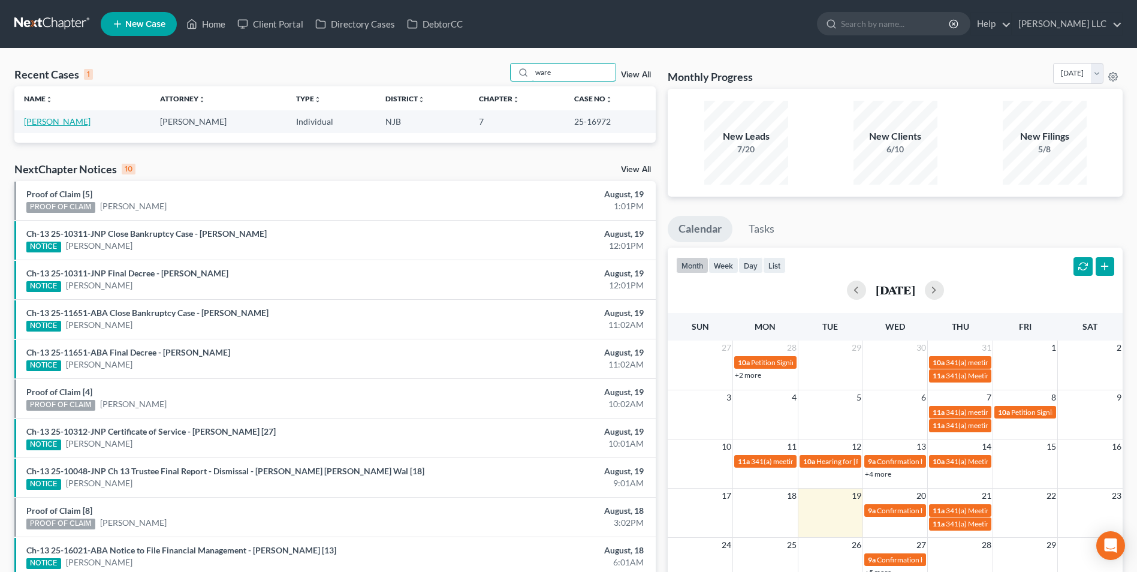
type input "ware"
click at [56, 126] on link "[PERSON_NAME]" at bounding box center [57, 121] width 67 height 10
select select "4"
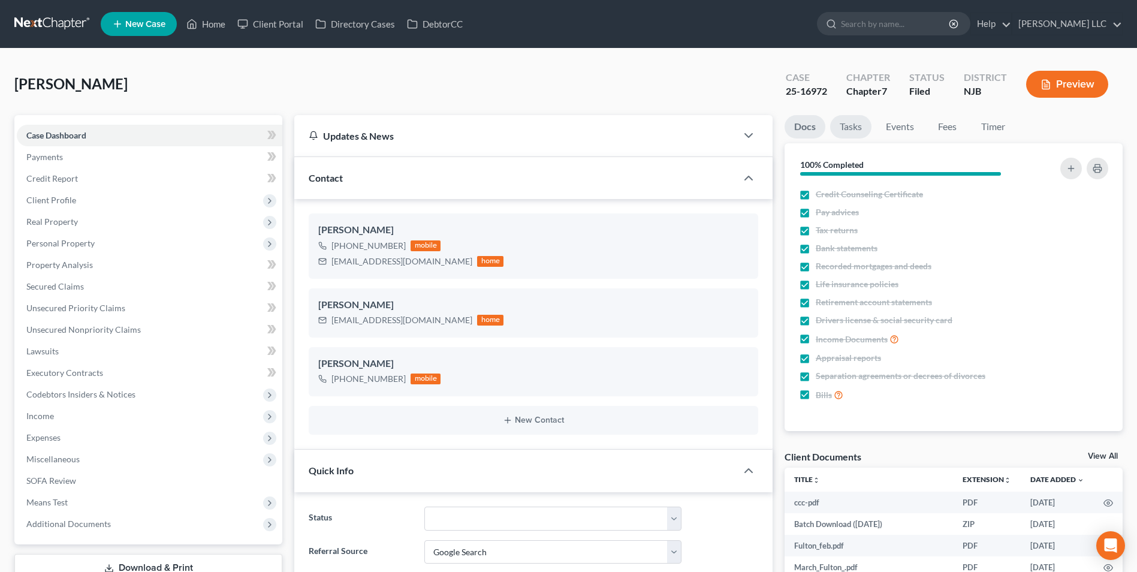
click at [850, 132] on link "Tasks" at bounding box center [850, 126] width 41 height 23
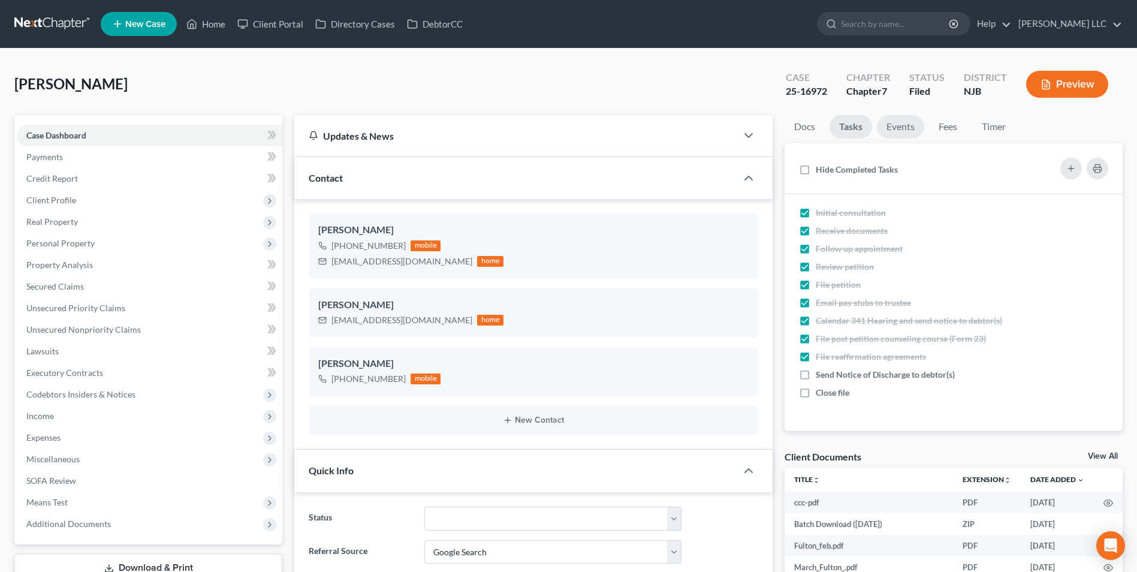
click at [905, 128] on link "Events" at bounding box center [900, 126] width 47 height 23
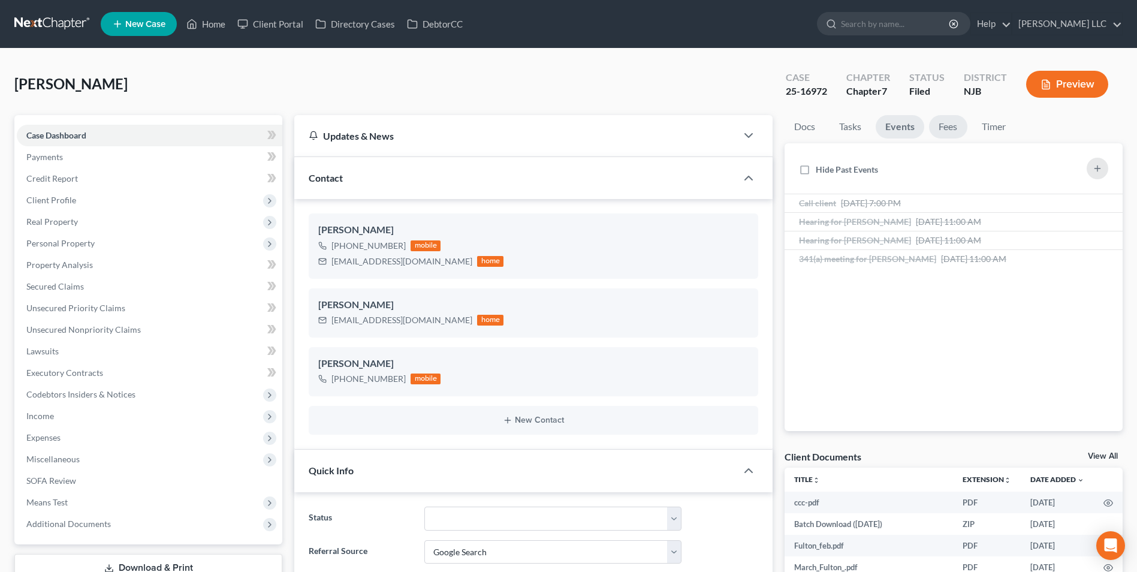
click at [941, 127] on link "Fees" at bounding box center [948, 126] width 38 height 23
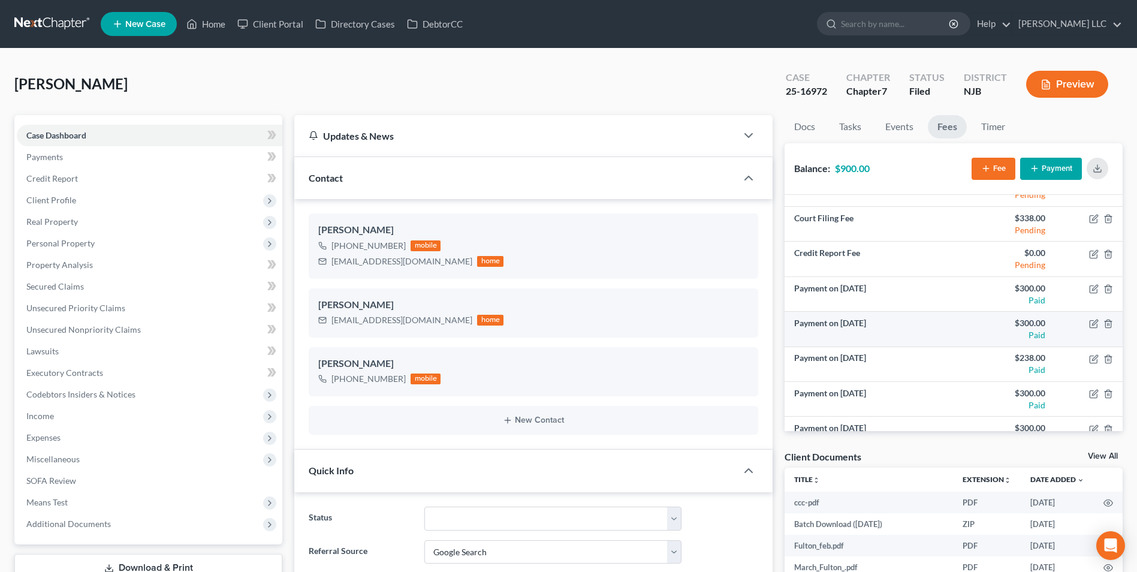
scroll to position [43, 0]
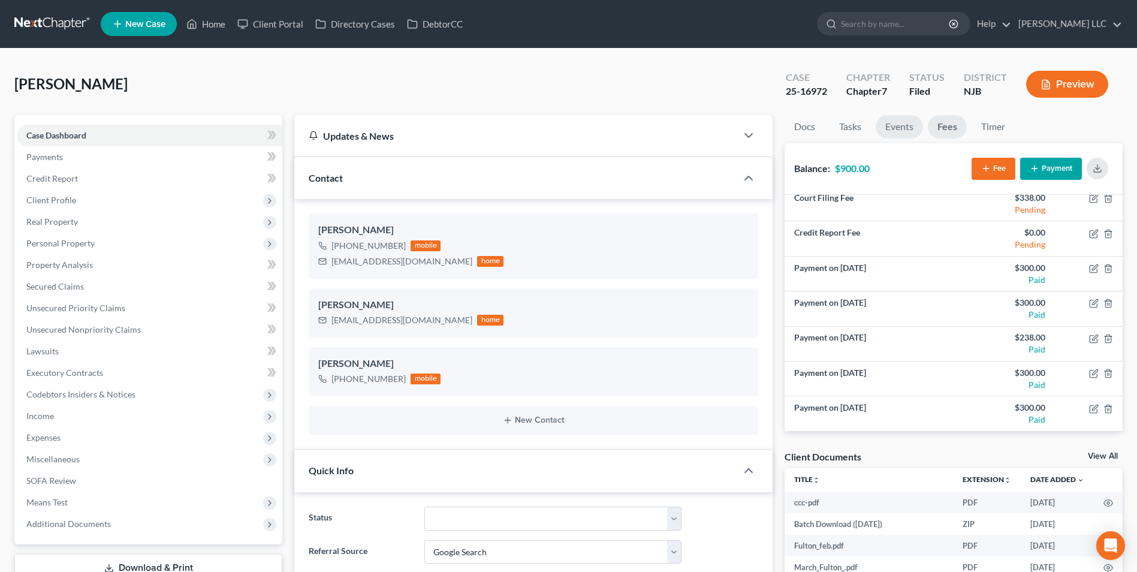
click at [909, 134] on link "Events" at bounding box center [899, 126] width 47 height 23
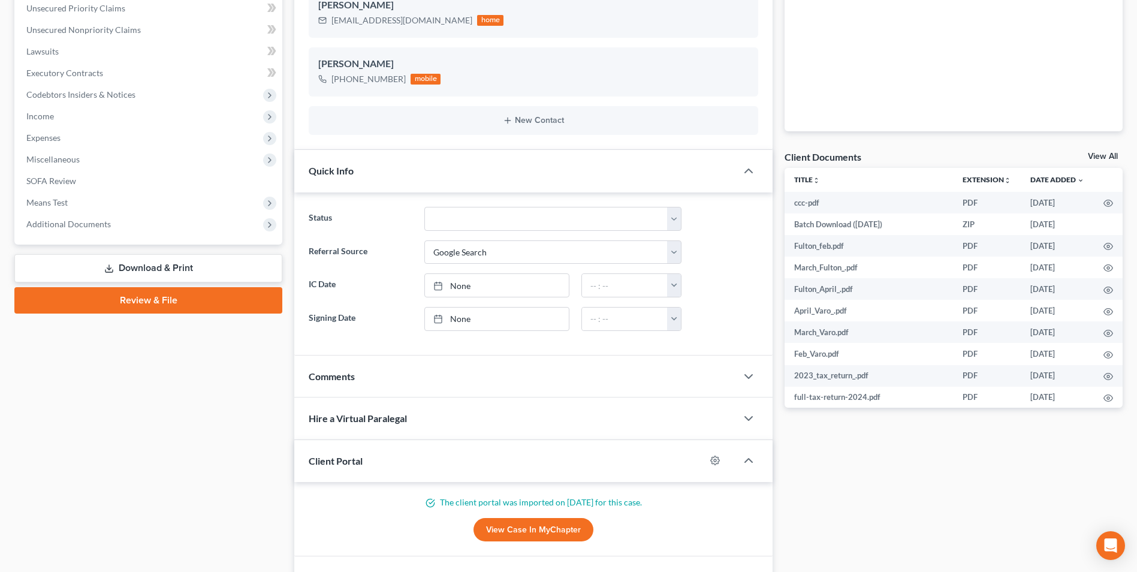
scroll to position [0, 0]
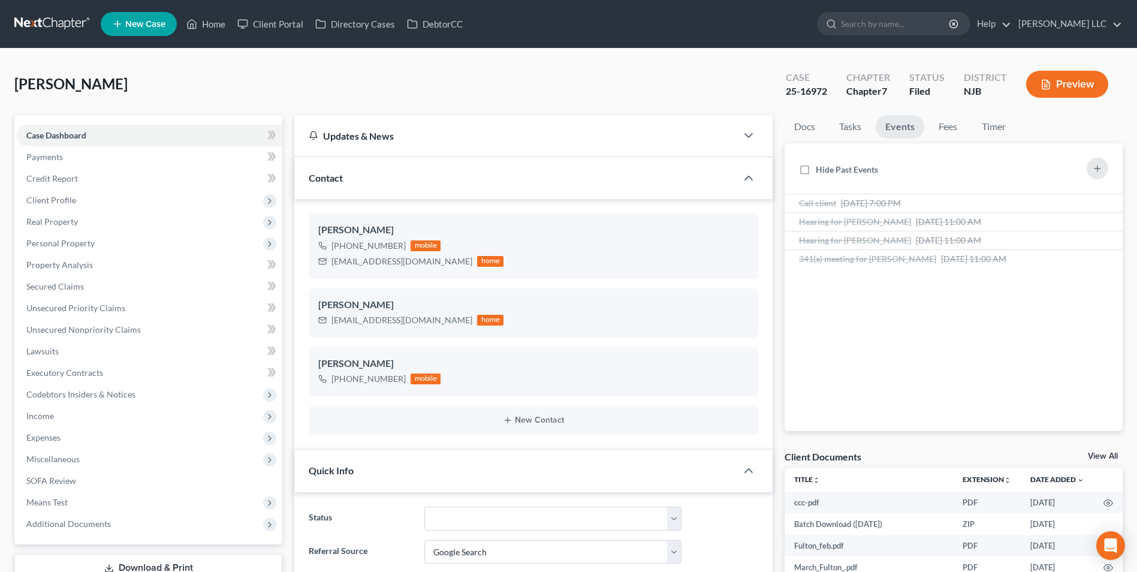
click at [40, 22] on link at bounding box center [52, 24] width 77 height 22
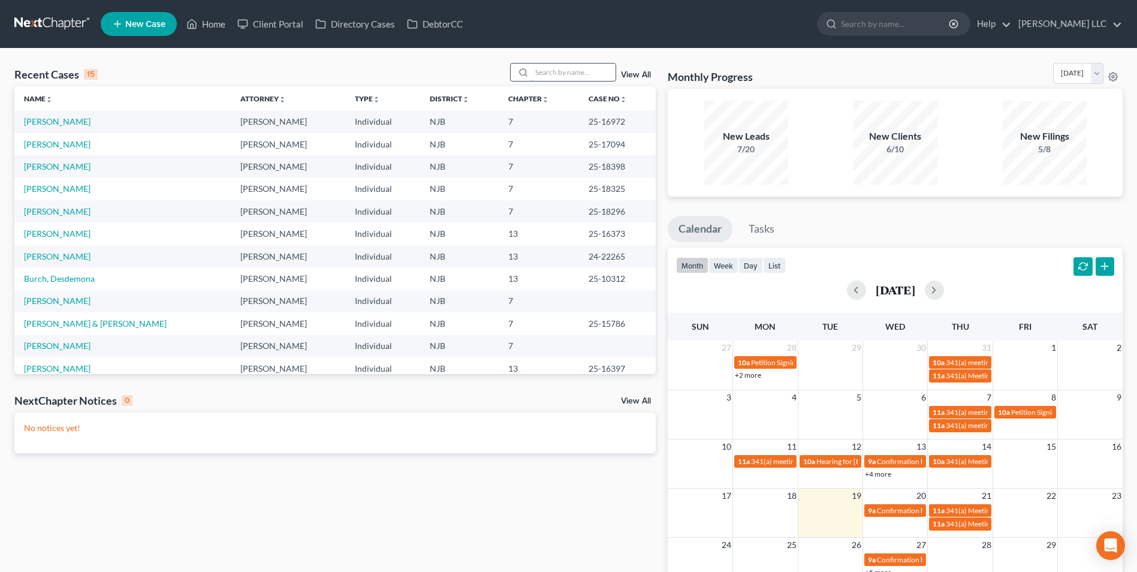
click at [578, 76] on input "search" at bounding box center [574, 72] width 84 height 17
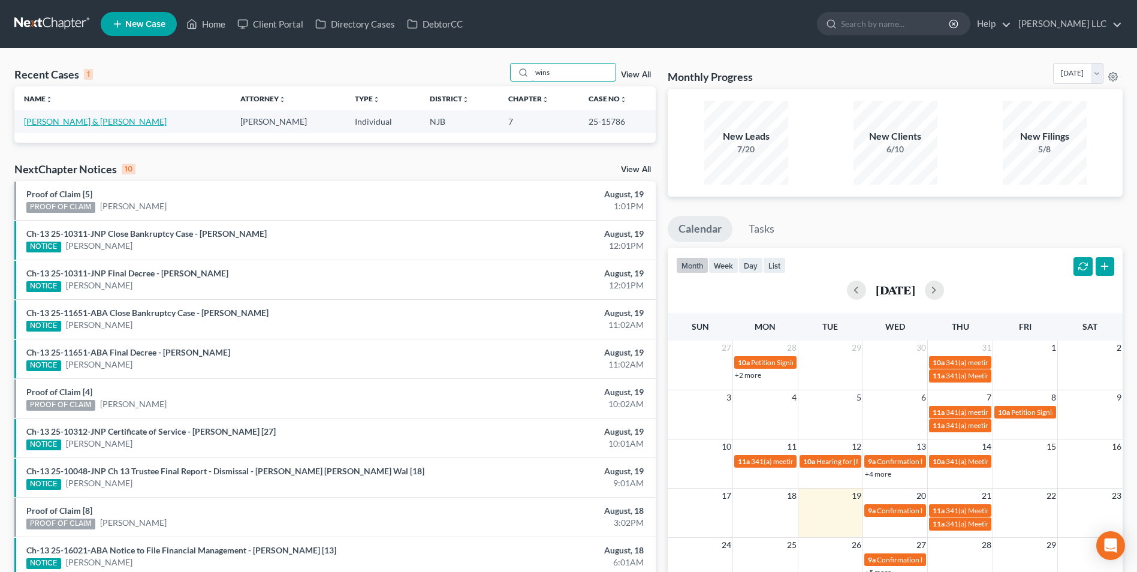
type input "wins"
click at [89, 122] on link "[PERSON_NAME] & [PERSON_NAME]" at bounding box center [95, 121] width 143 height 10
select select "1"
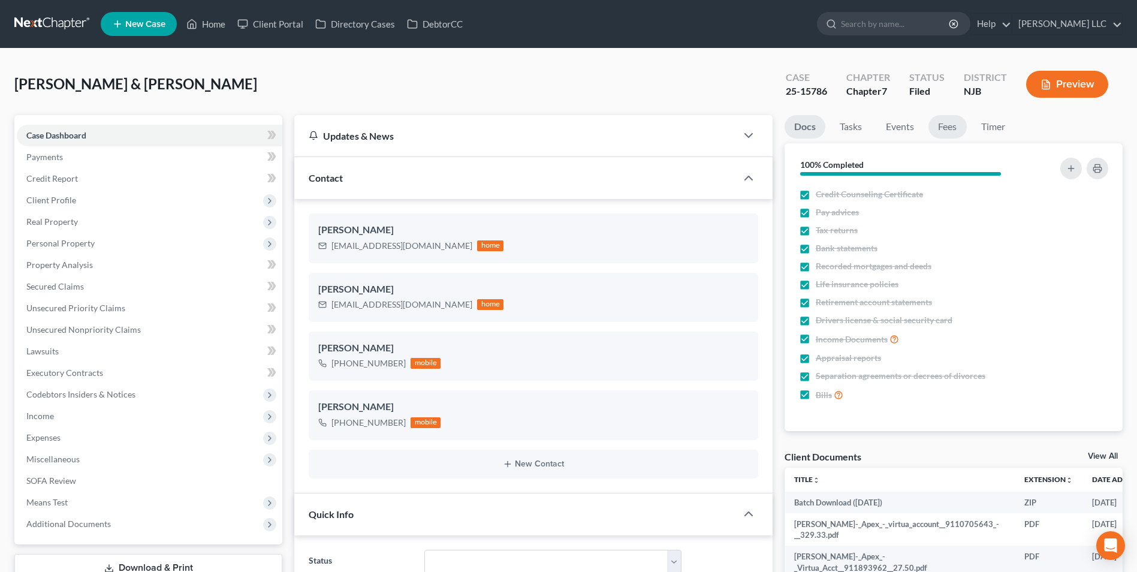
click at [941, 128] on link "Fees" at bounding box center [947, 126] width 38 height 23
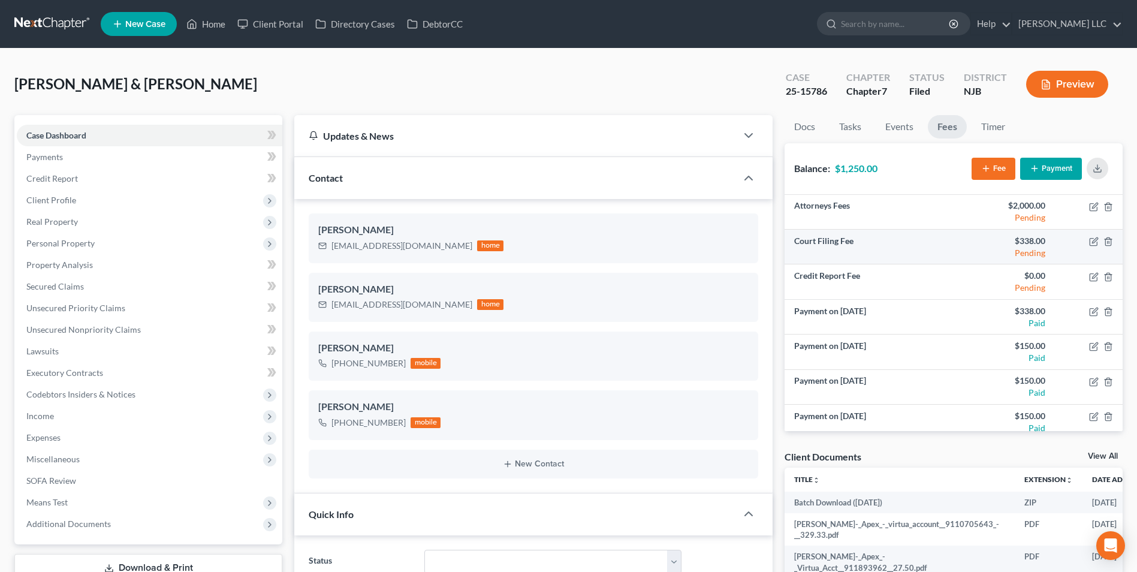
scroll to position [78, 0]
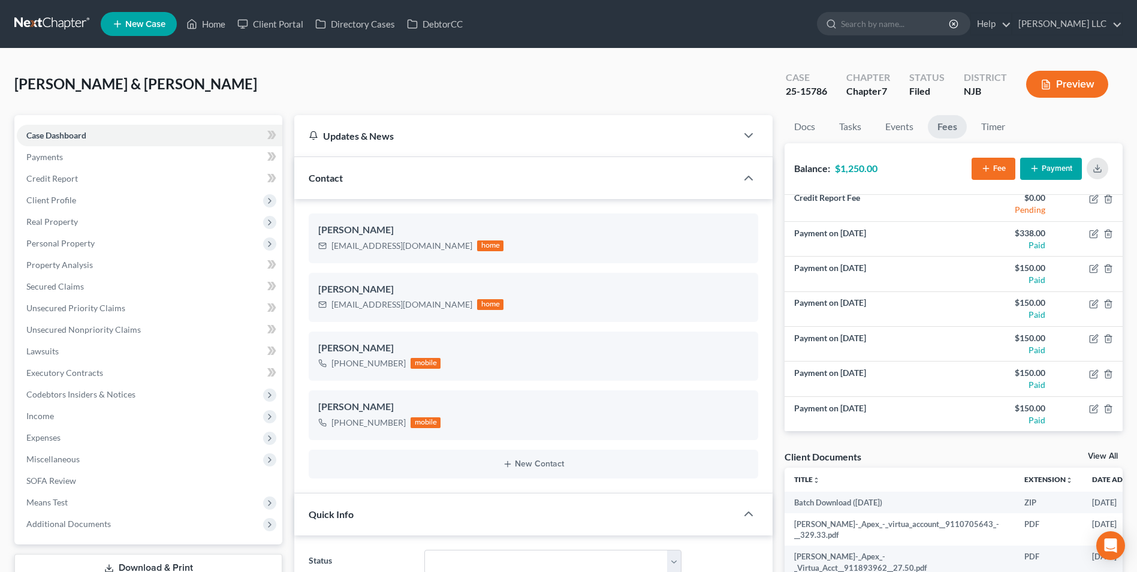
click at [1036, 165] on icon "button" at bounding box center [1035, 169] width 10 height 10
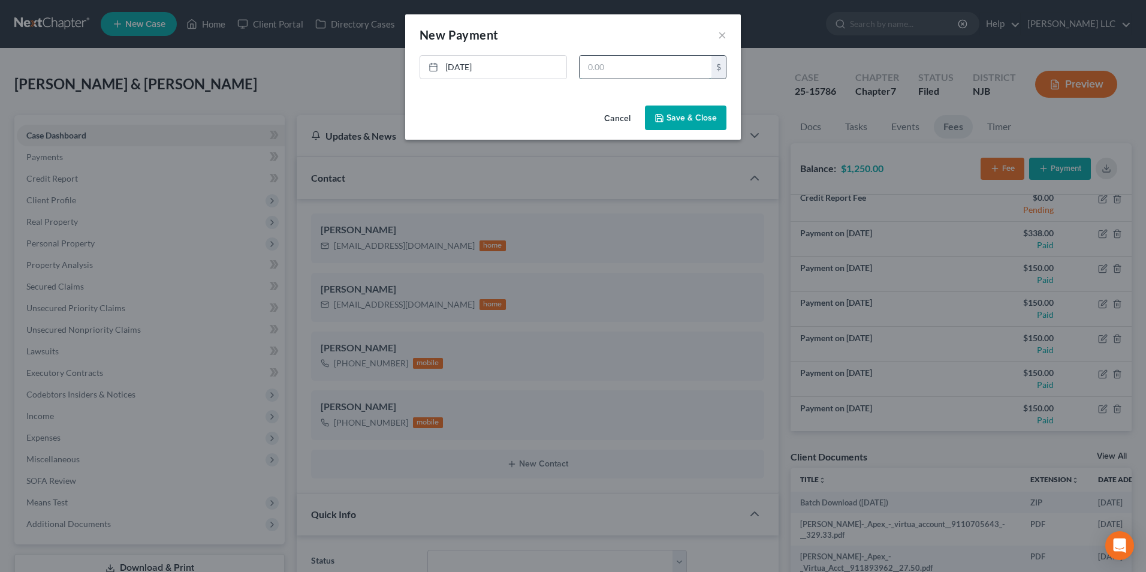
click at [615, 70] on input "text" at bounding box center [645, 67] width 132 height 23
type input "150"
click at [701, 114] on button "Save & Close" at bounding box center [686, 117] width 82 height 25
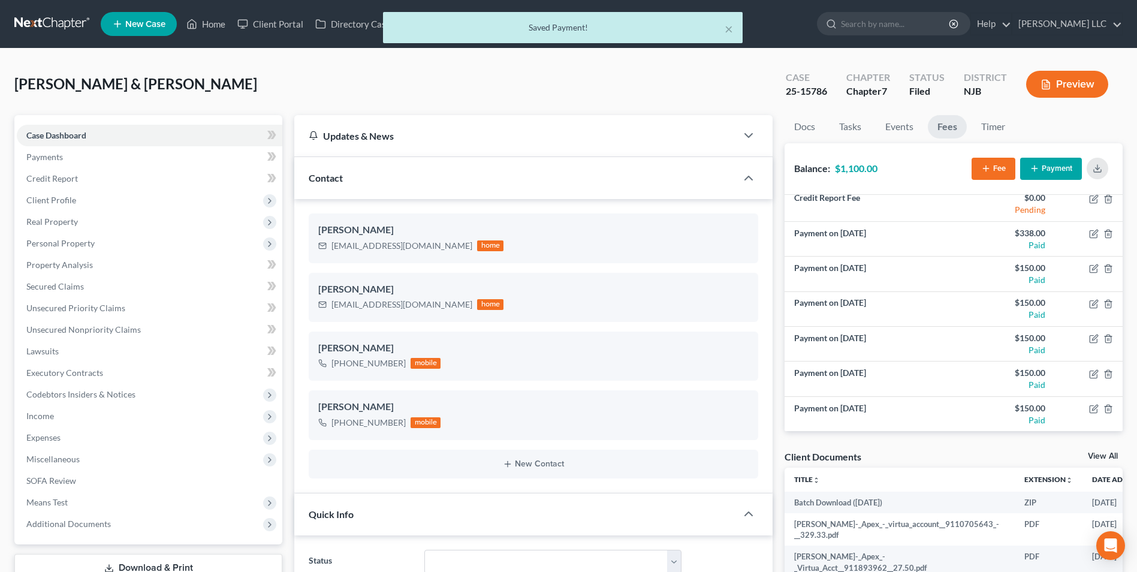
click at [1037, 165] on icon "button" at bounding box center [1035, 169] width 10 height 10
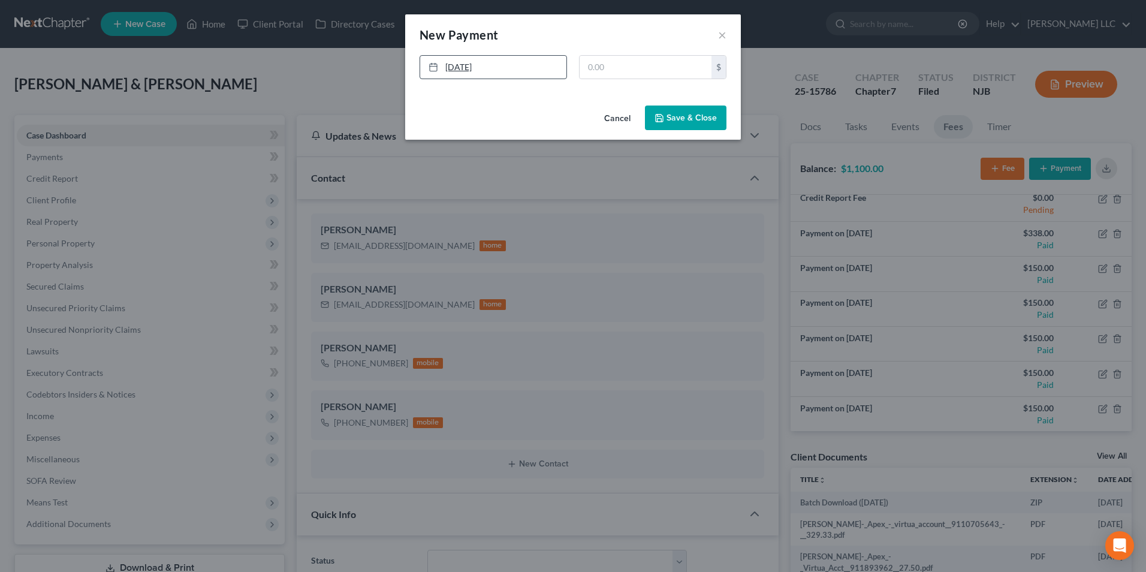
click at [425, 66] on link "8/19/2025" at bounding box center [493, 67] width 146 height 23
click at [624, 67] on input "text" at bounding box center [645, 67] width 132 height 23
type input "150"
click at [680, 122] on button "Save & Close" at bounding box center [686, 117] width 82 height 25
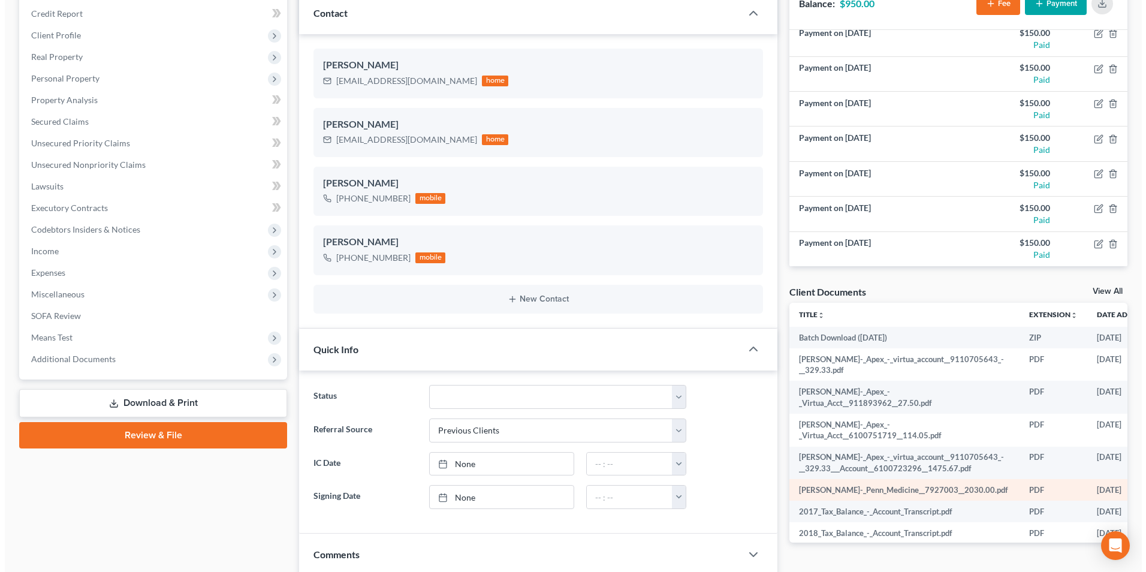
scroll to position [60, 0]
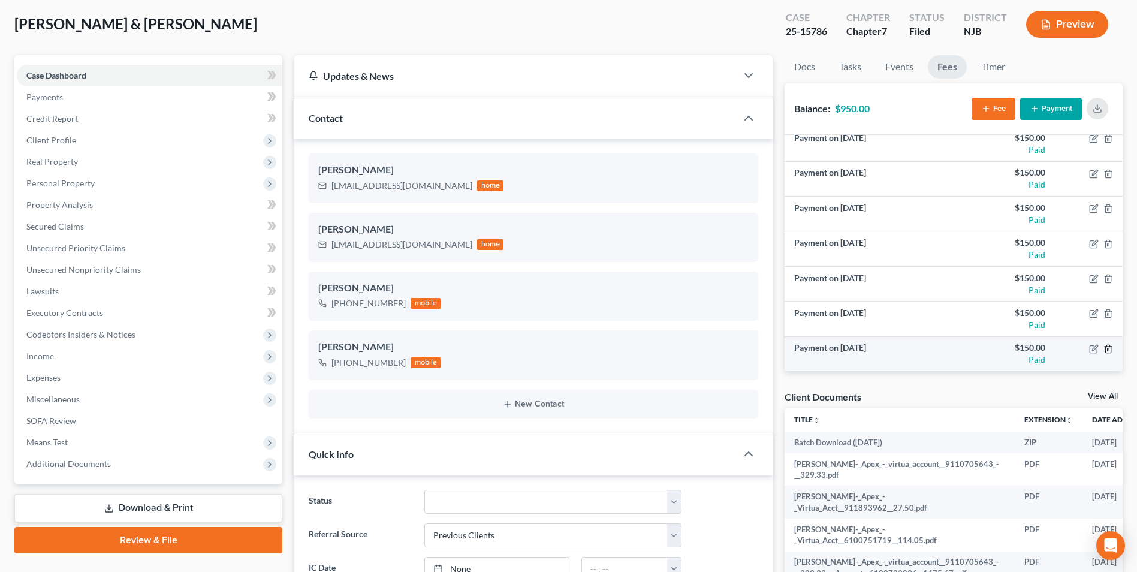
click at [1105, 350] on icon "button" at bounding box center [1107, 349] width 5 height 8
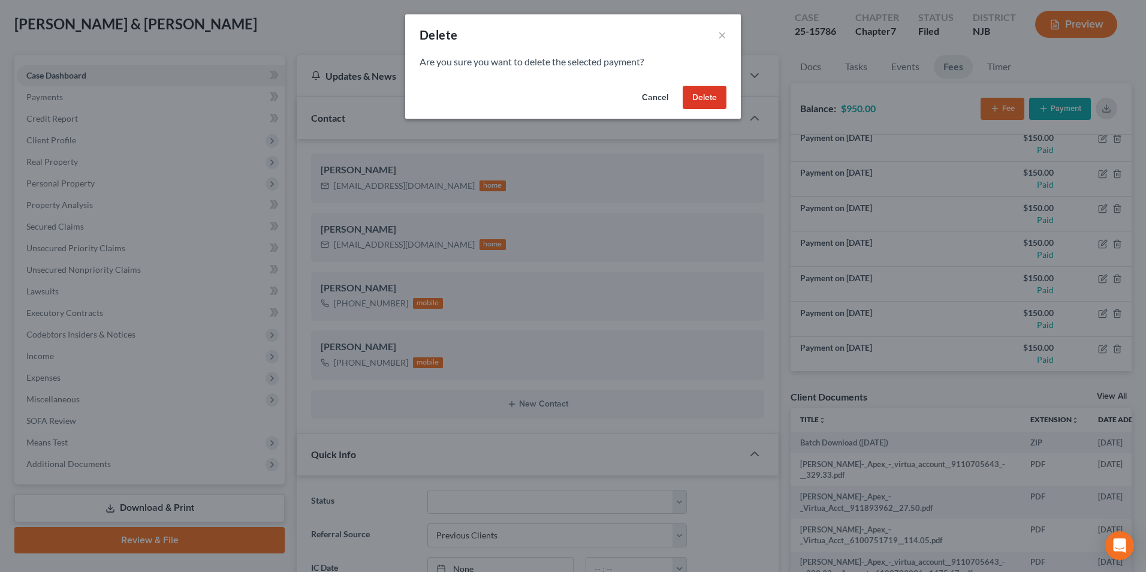
click at [713, 93] on button "Delete" at bounding box center [705, 98] width 44 height 24
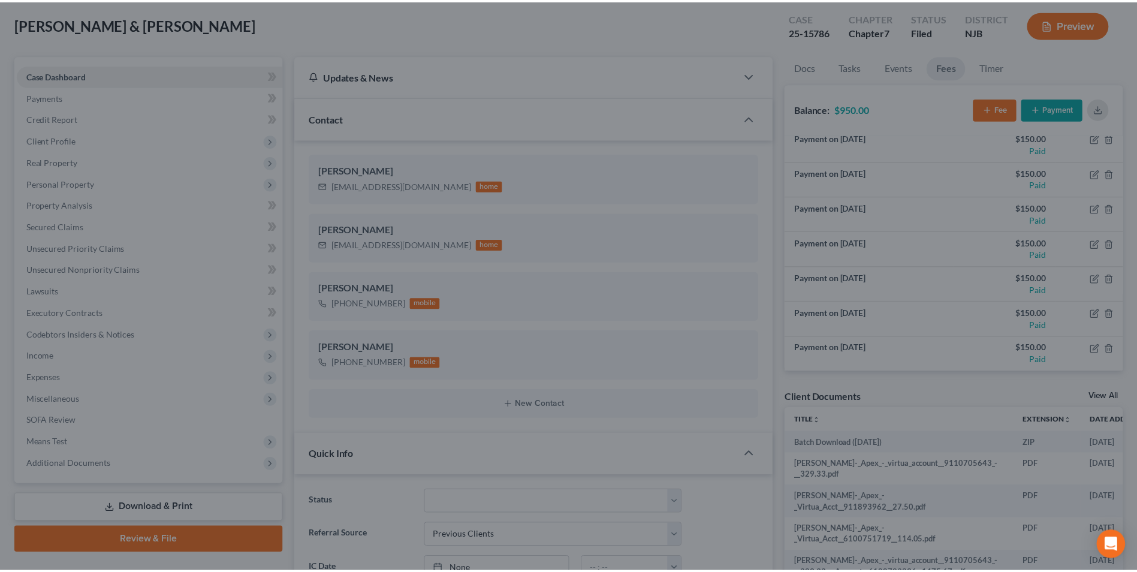
scroll to position [113, 0]
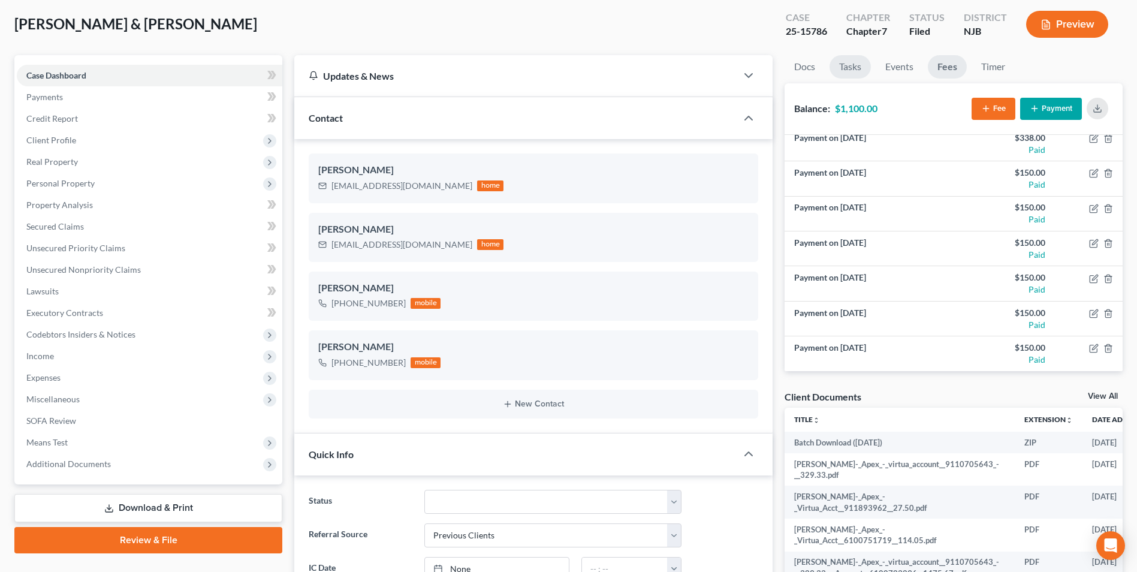
click at [851, 68] on link "Tasks" at bounding box center [849, 66] width 41 height 23
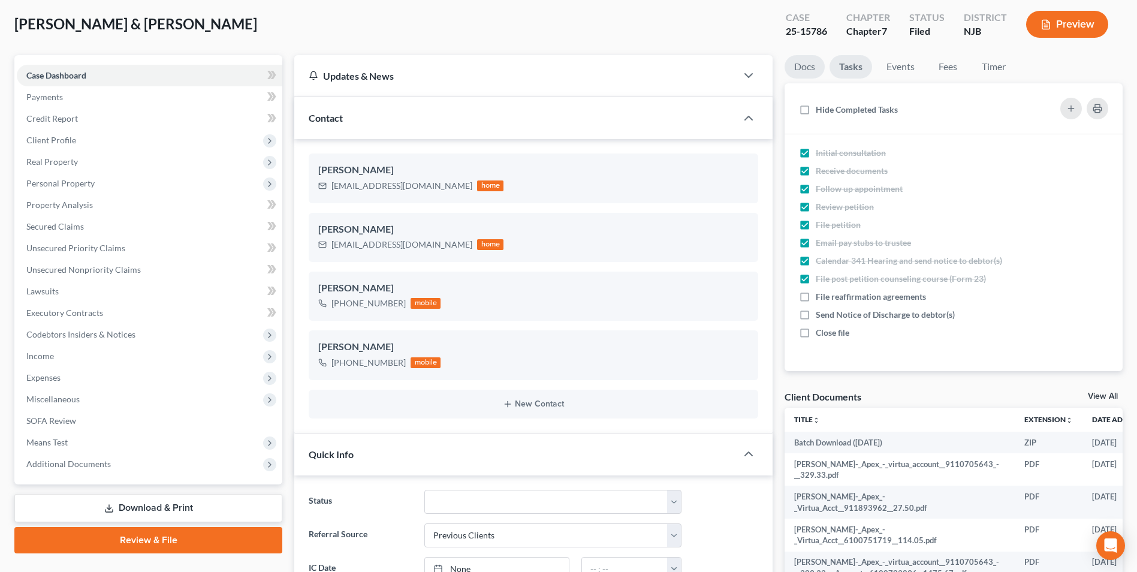
click at [803, 71] on link "Docs" at bounding box center [804, 66] width 40 height 23
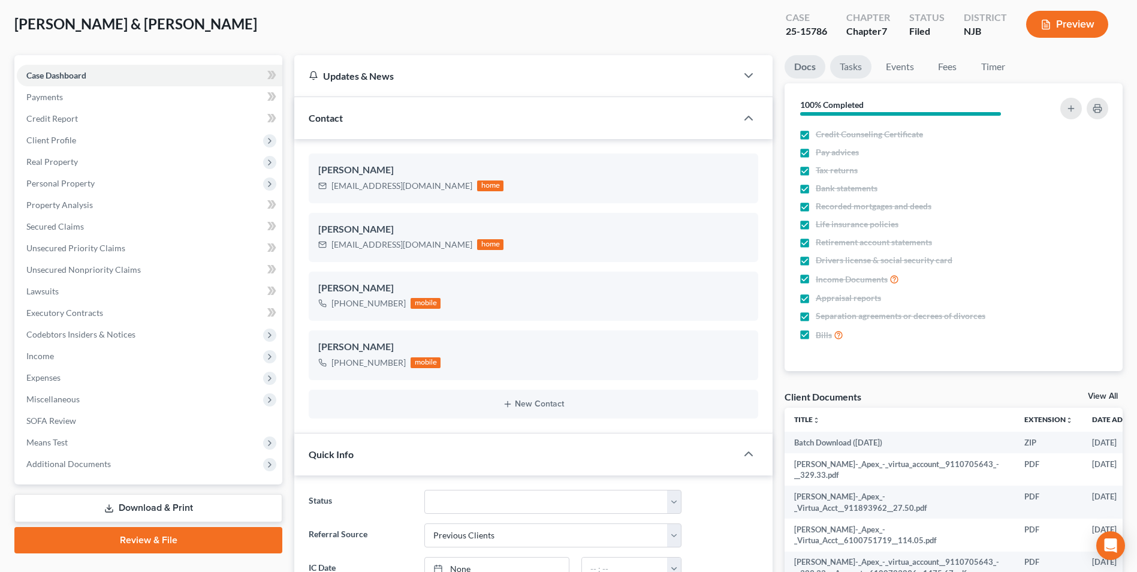
click at [851, 68] on link "Tasks" at bounding box center [850, 66] width 41 height 23
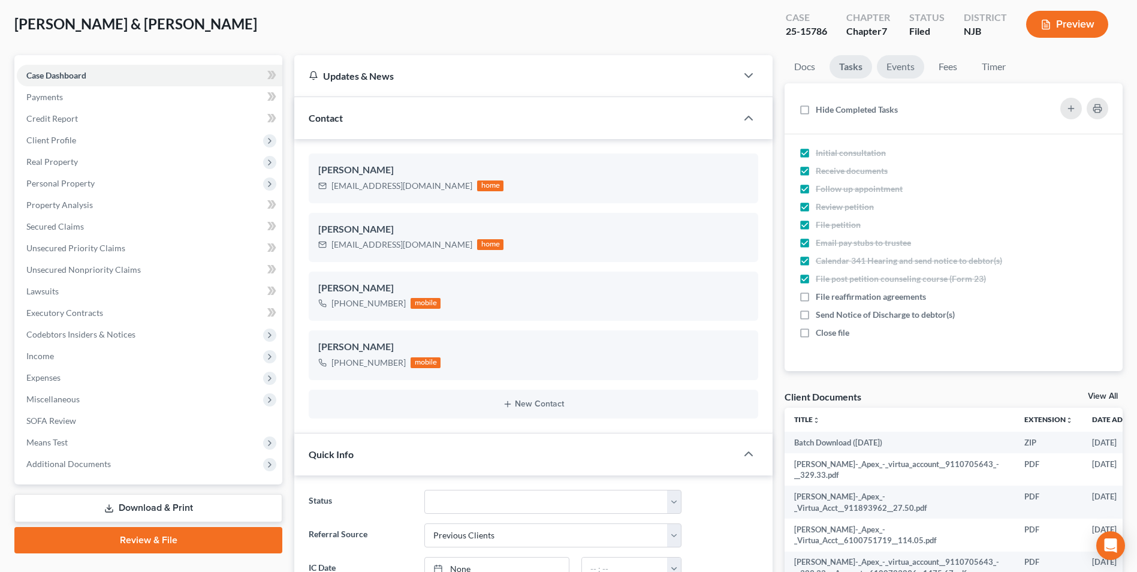
click at [908, 67] on link "Events" at bounding box center [900, 66] width 47 height 23
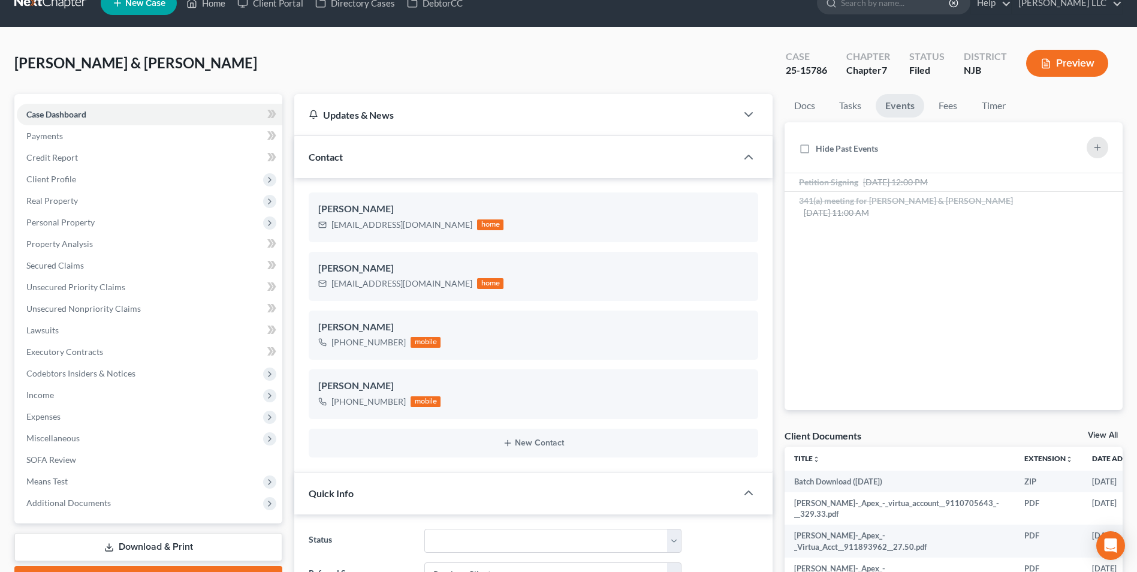
scroll to position [0, 0]
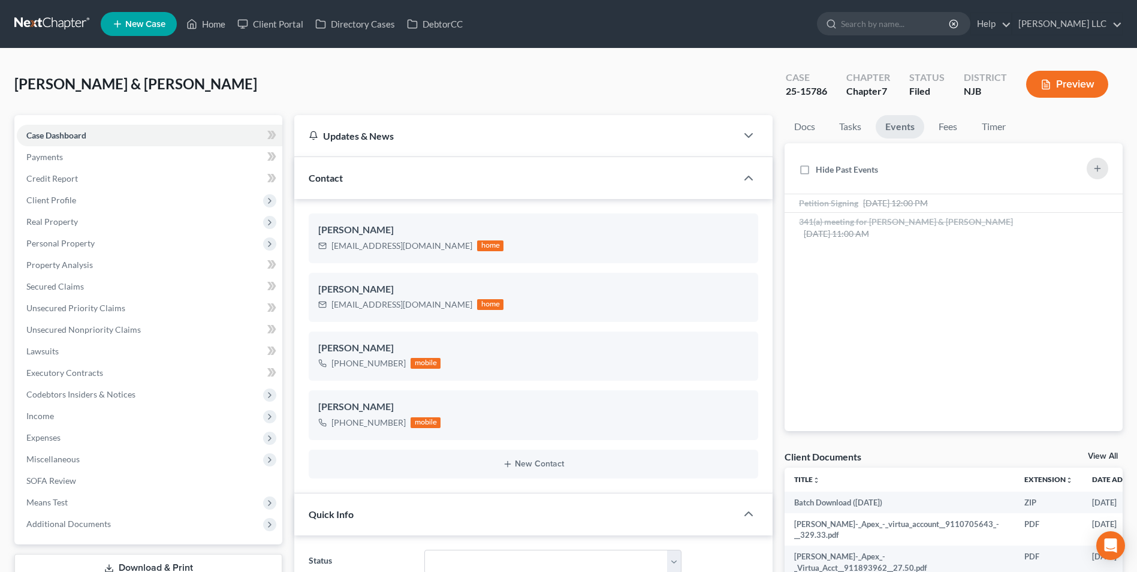
click at [66, 25] on link at bounding box center [52, 24] width 77 height 22
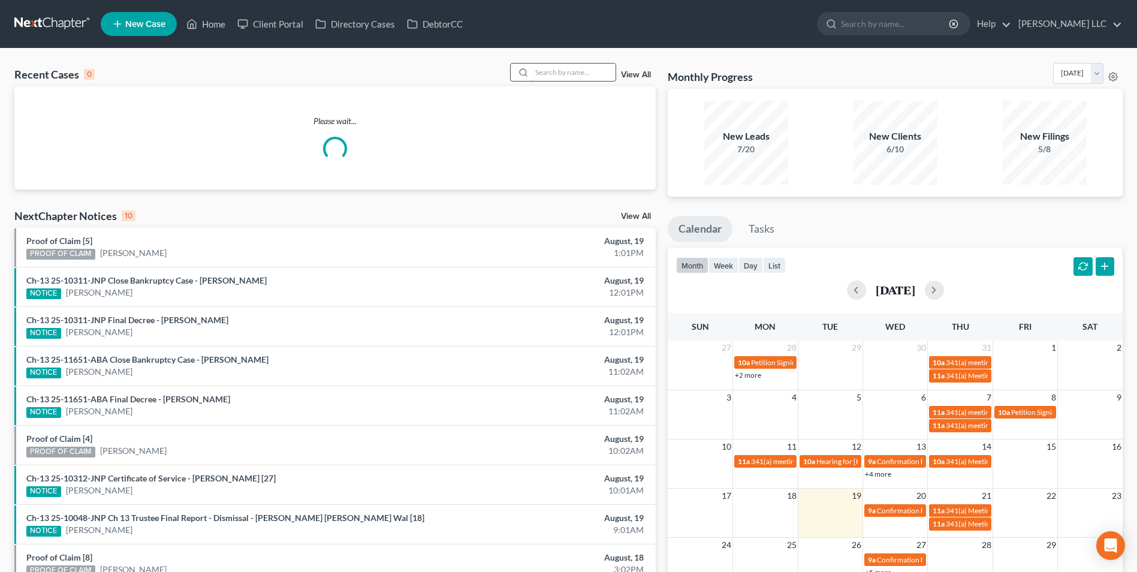
click at [573, 73] on input "search" at bounding box center [574, 72] width 84 height 17
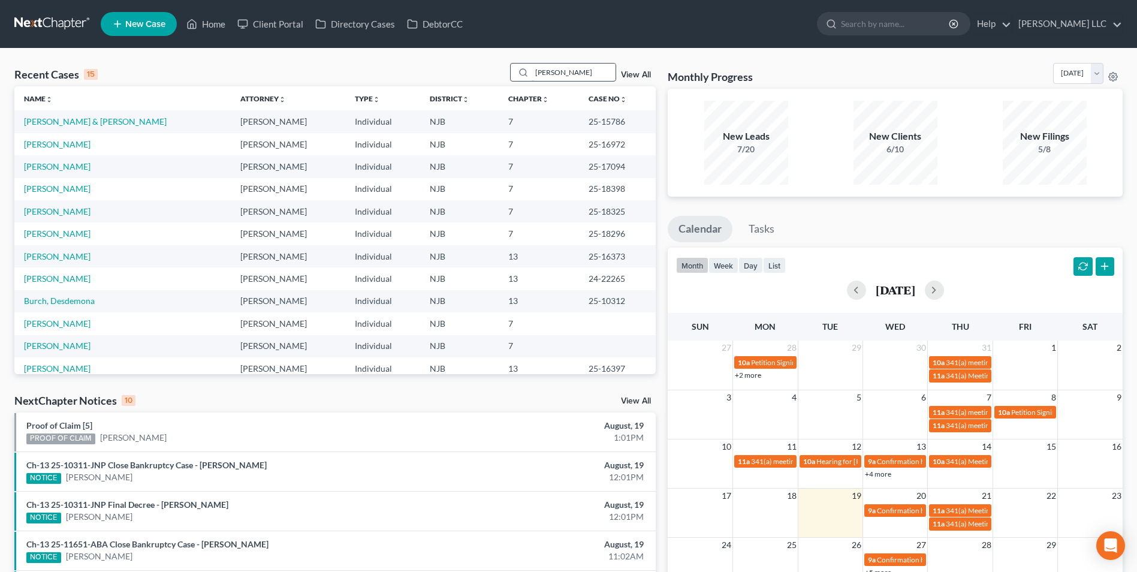
type input "payton"
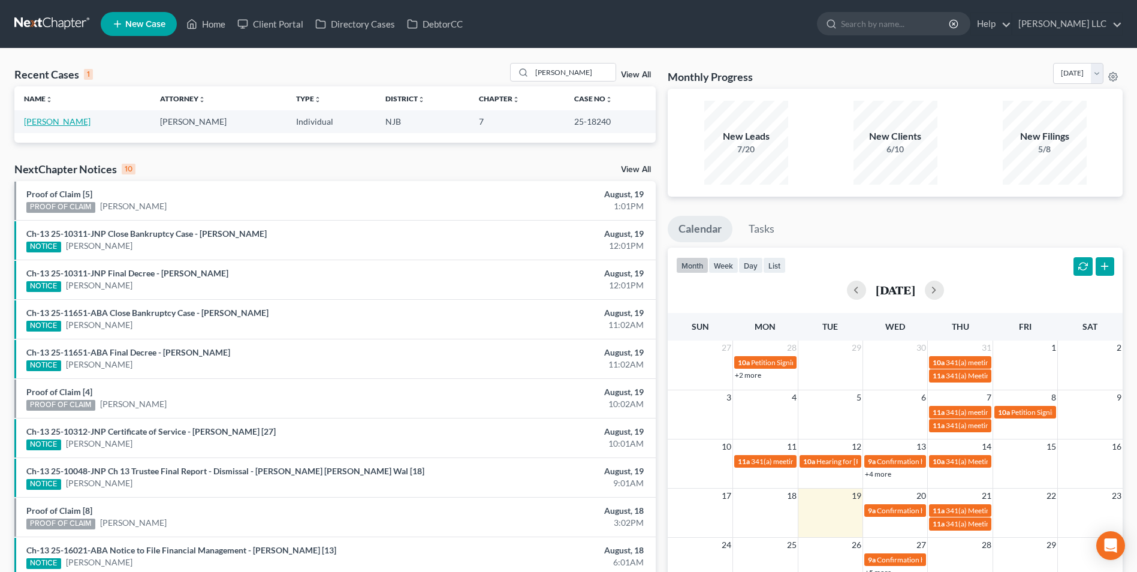
click at [62, 124] on link "[PERSON_NAME]" at bounding box center [57, 121] width 67 height 10
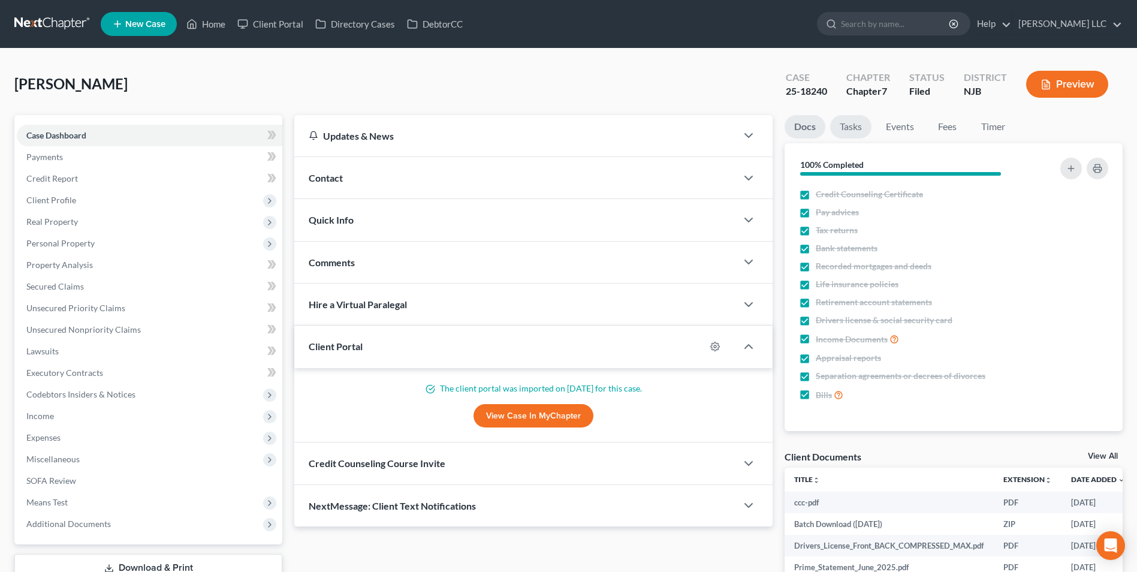
click at [850, 124] on link "Tasks" at bounding box center [850, 126] width 41 height 23
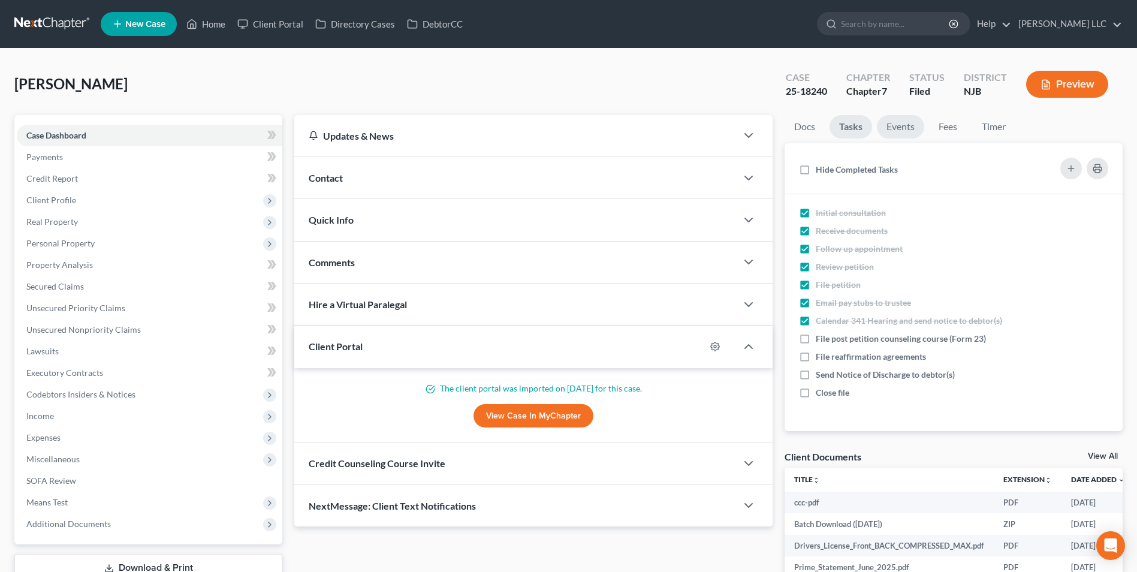
click at [904, 128] on link "Events" at bounding box center [900, 126] width 47 height 23
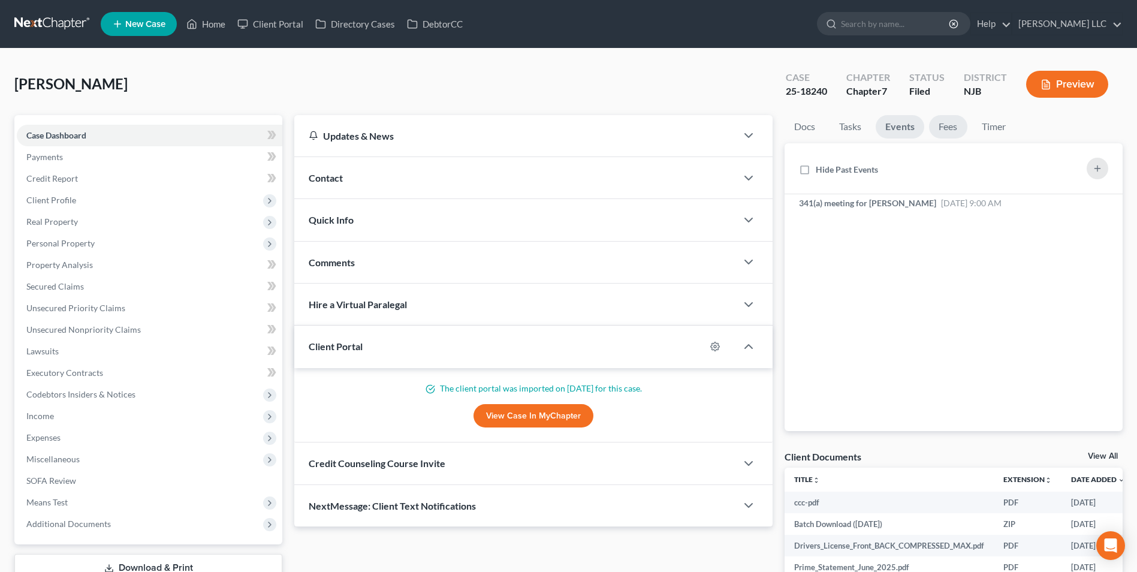
click at [952, 125] on link "Fees" at bounding box center [948, 126] width 38 height 23
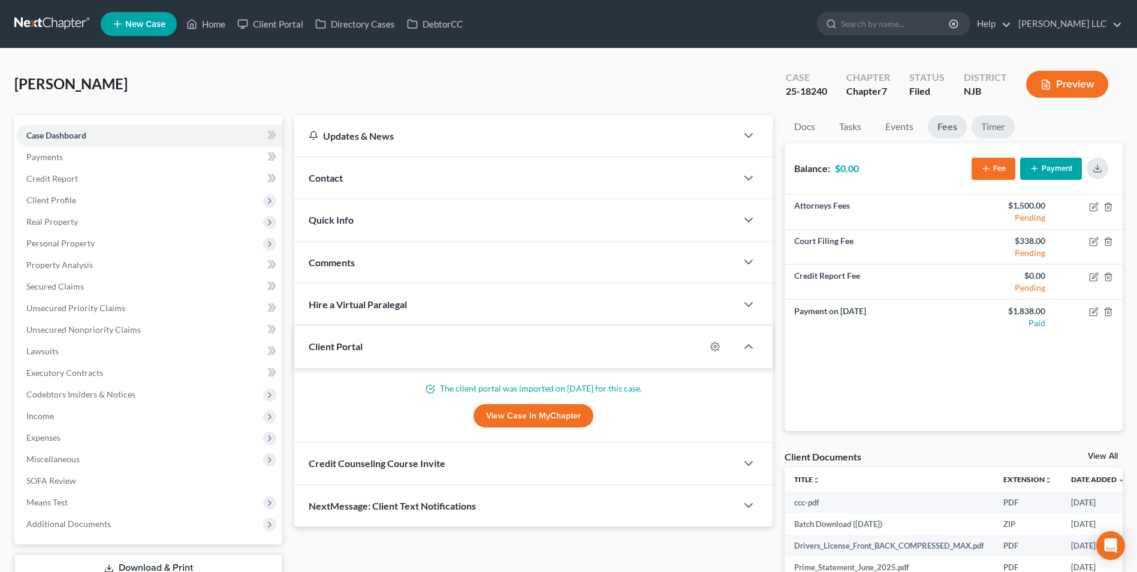
click at [1000, 128] on link "Timer" at bounding box center [992, 126] width 43 height 23
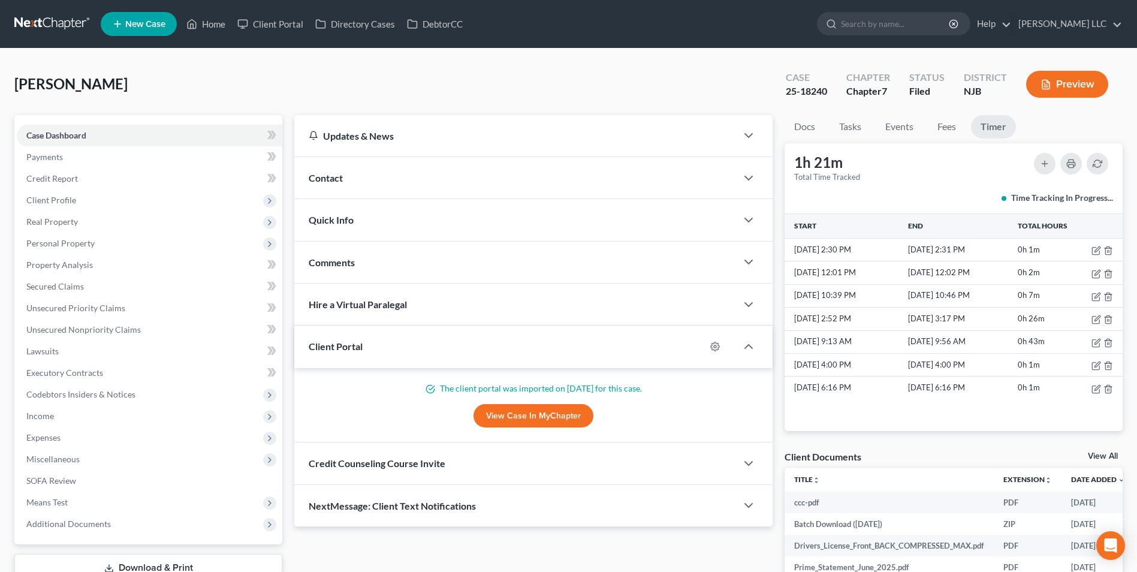
click at [68, 19] on link at bounding box center [52, 24] width 77 height 22
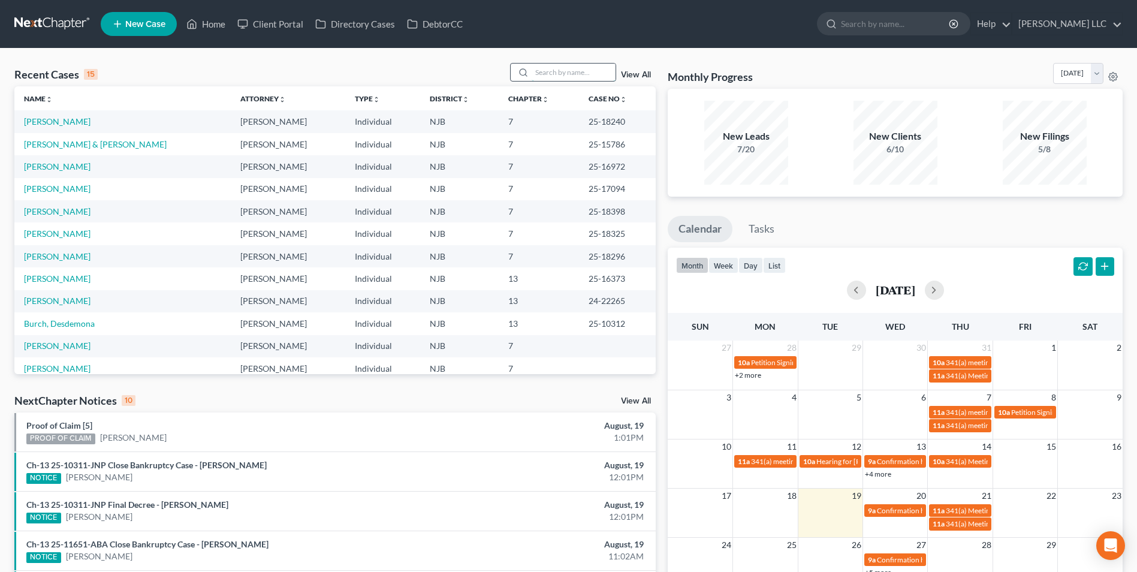
click at [577, 71] on input "search" at bounding box center [574, 72] width 84 height 17
type input "[PERSON_NAME]"
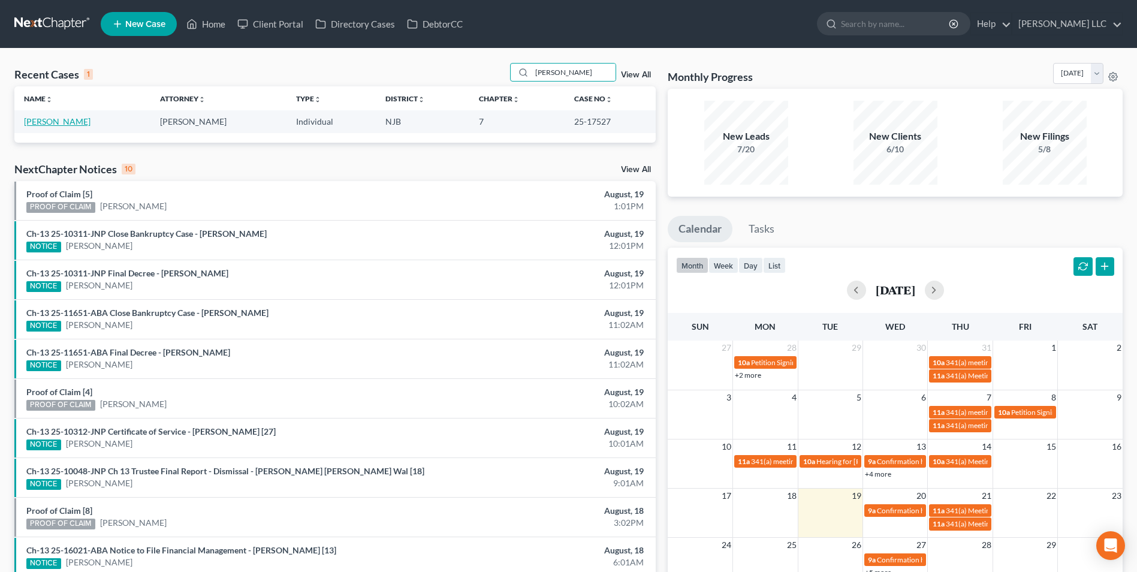
click at [82, 124] on link "[PERSON_NAME]" at bounding box center [57, 121] width 67 height 10
select select "4"
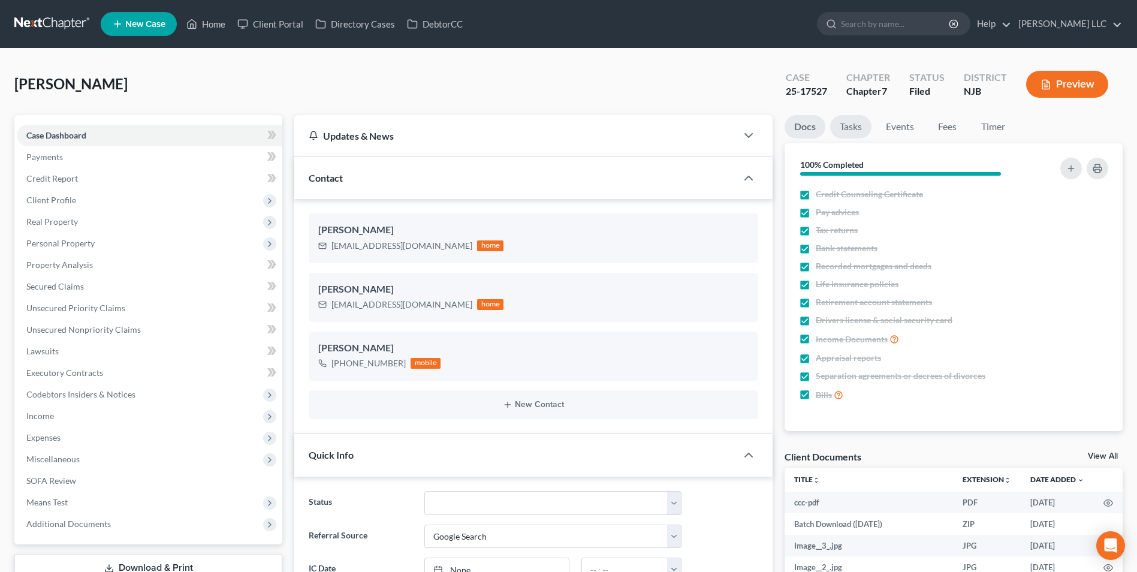
click at [849, 129] on link "Tasks" at bounding box center [850, 126] width 41 height 23
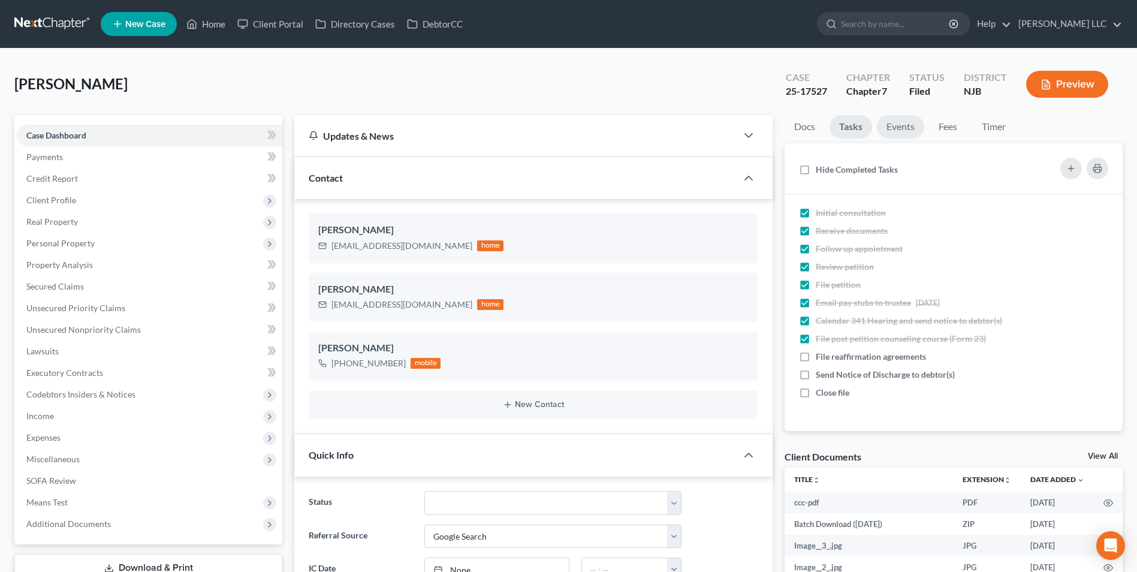
click at [898, 126] on link "Events" at bounding box center [900, 126] width 47 height 23
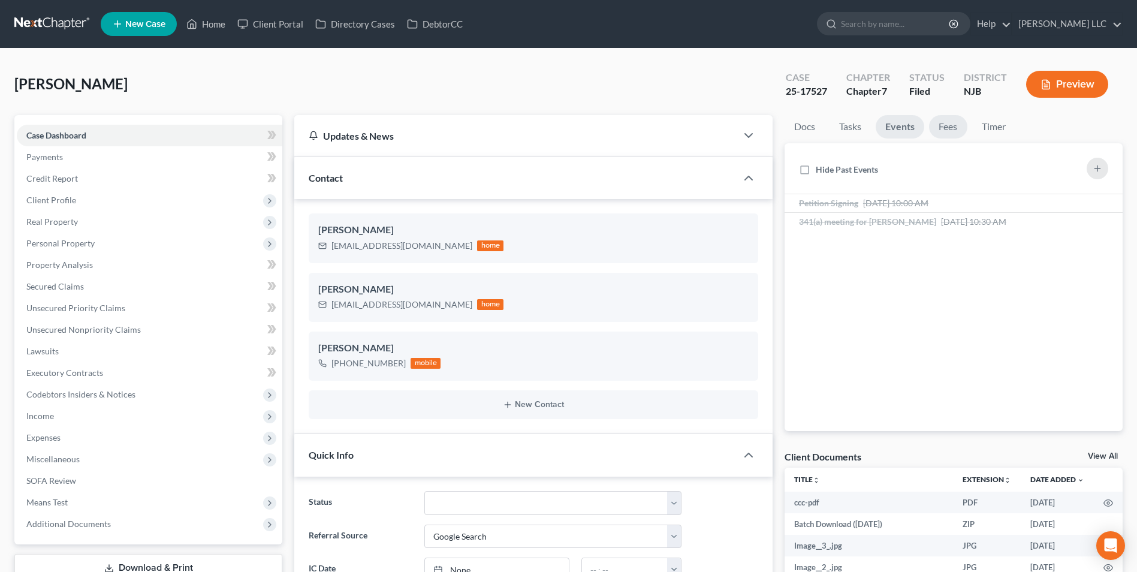
click at [946, 125] on link "Fees" at bounding box center [948, 126] width 38 height 23
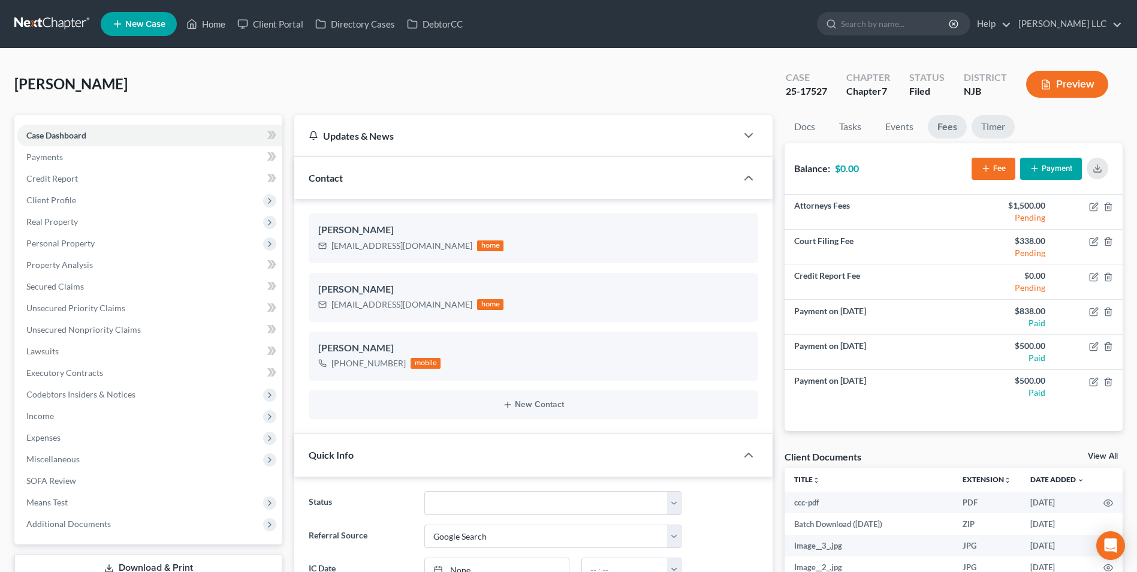
click at [995, 129] on link "Timer" at bounding box center [992, 126] width 43 height 23
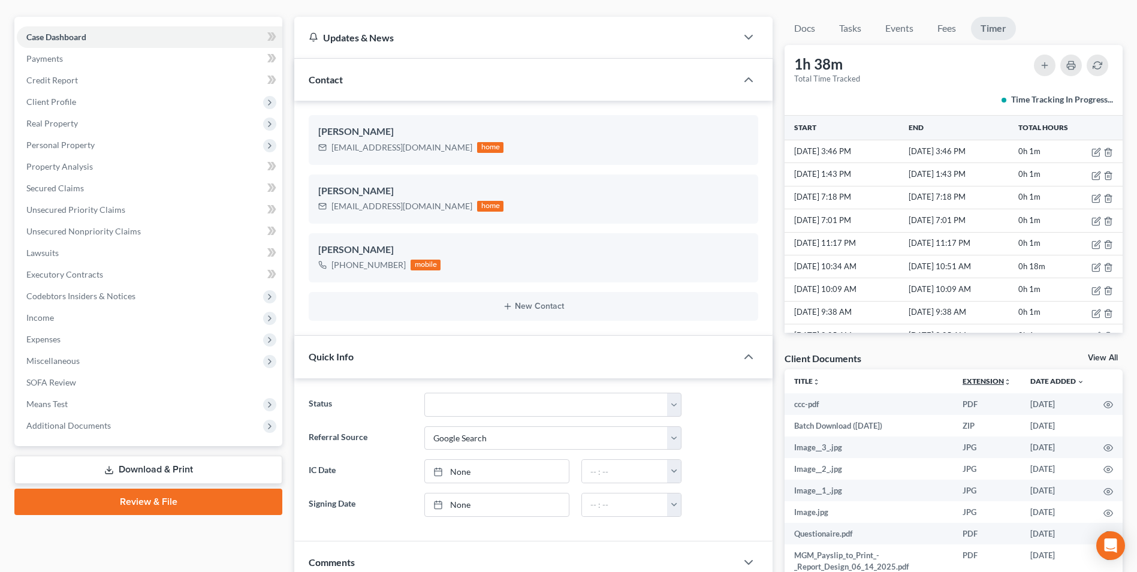
scroll to position [120, 0]
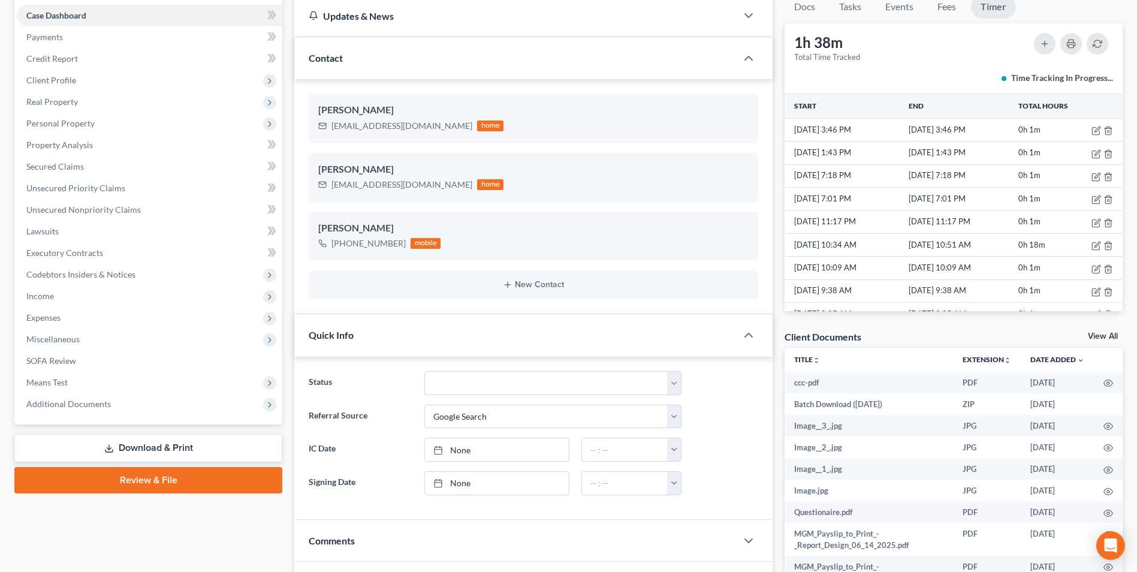
click at [1107, 336] on link "View All" at bounding box center [1103, 336] width 30 height 8
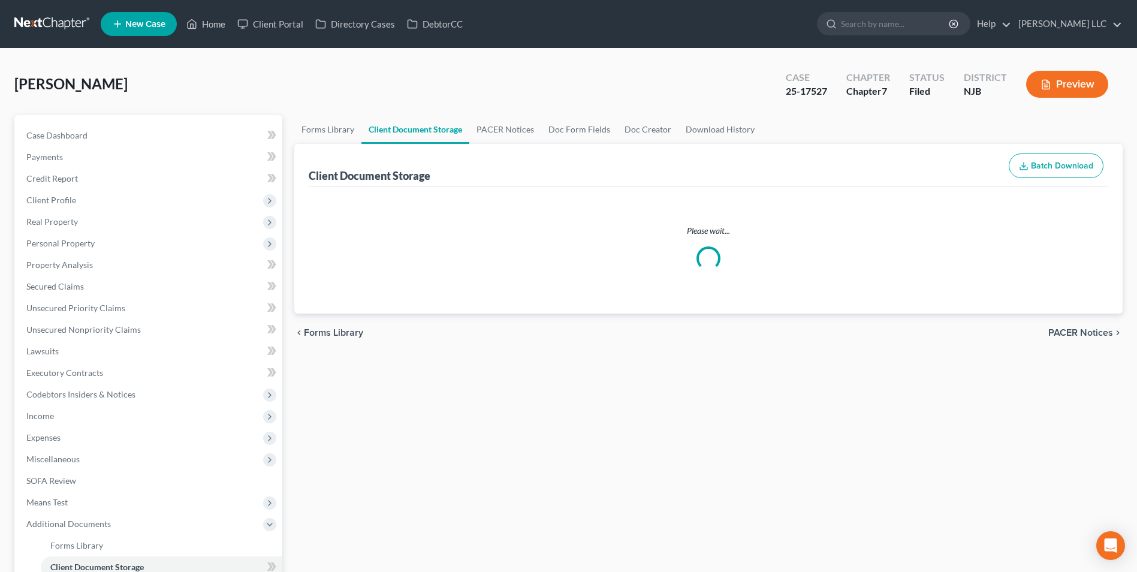
select select "9"
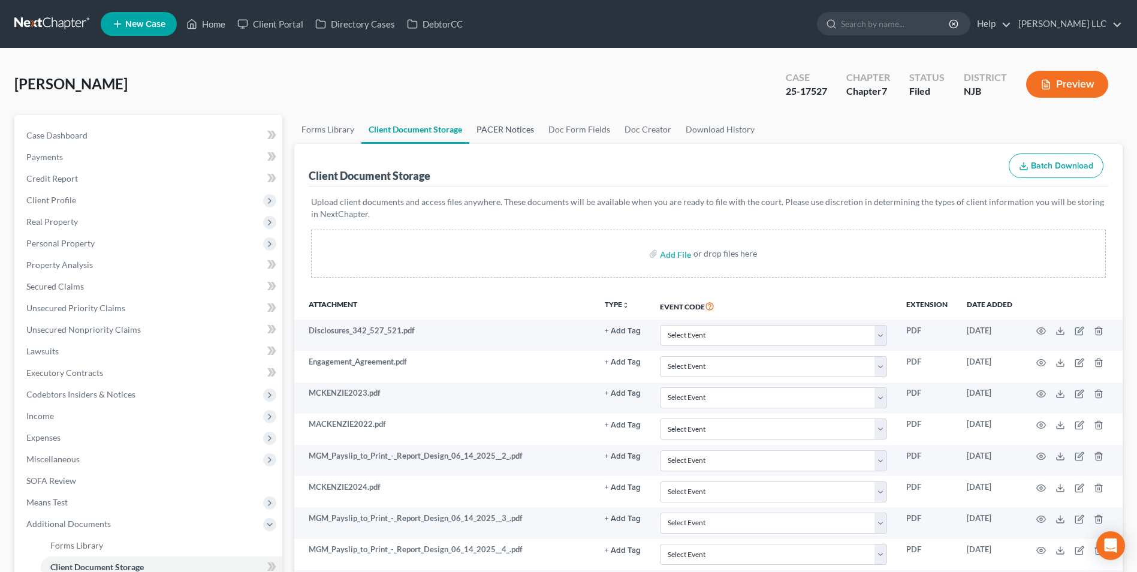
click at [509, 125] on link "PACER Notices" at bounding box center [505, 129] width 72 height 29
